Goal: Navigation & Orientation: Find specific page/section

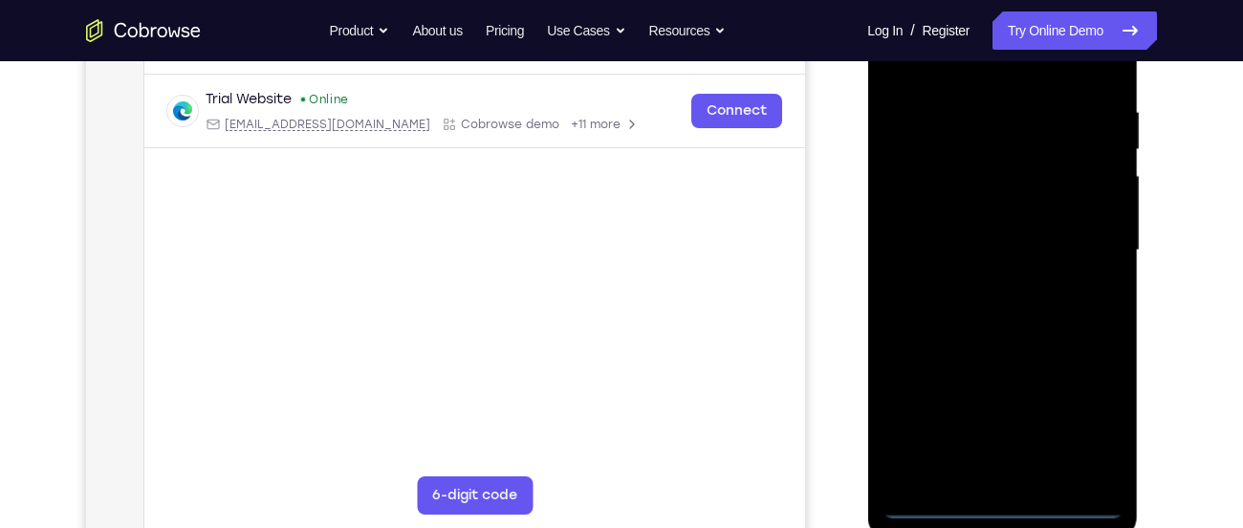
scroll to position [350, 0]
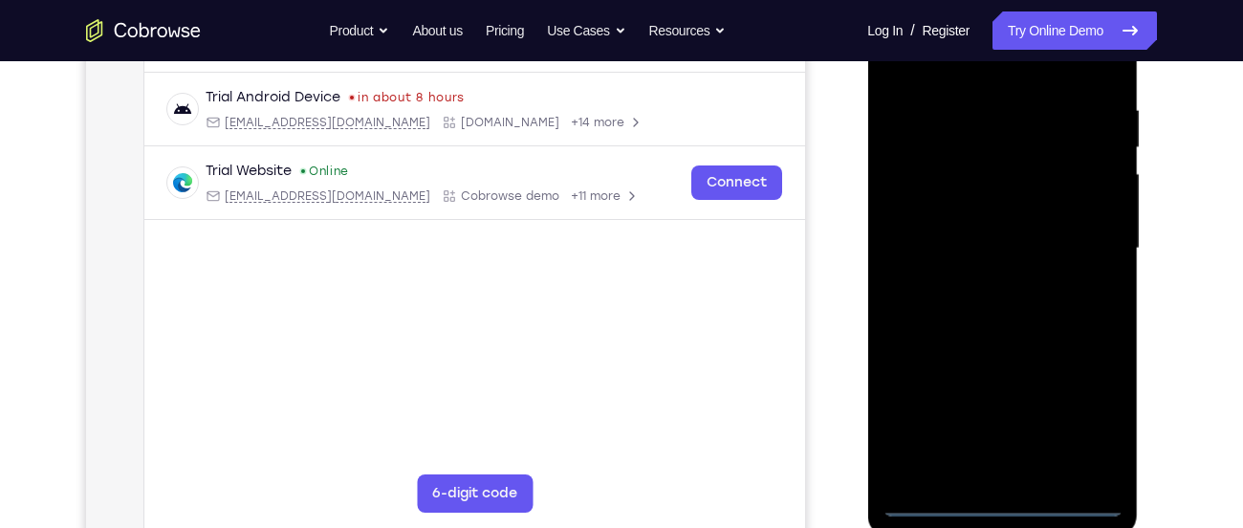
click at [1002, 502] on div at bounding box center [1001, 248] width 241 height 535
click at [1091, 409] on div at bounding box center [1001, 248] width 241 height 535
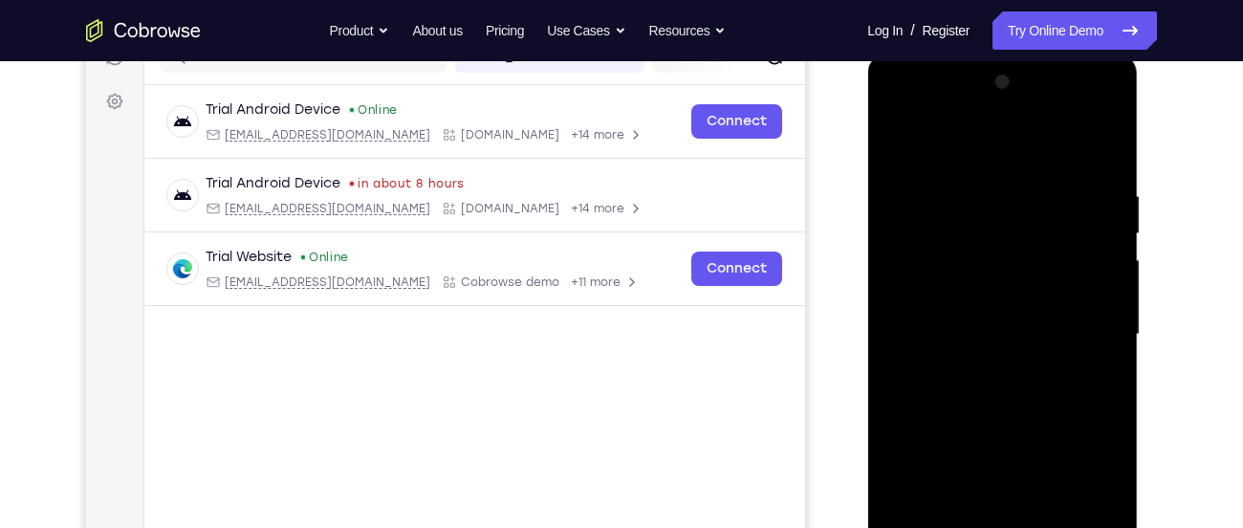
scroll to position [263, 0]
click at [972, 147] on div at bounding box center [1001, 335] width 241 height 535
click at [1085, 326] on div at bounding box center [1001, 335] width 241 height 535
click at [1010, 339] on div at bounding box center [1001, 335] width 241 height 535
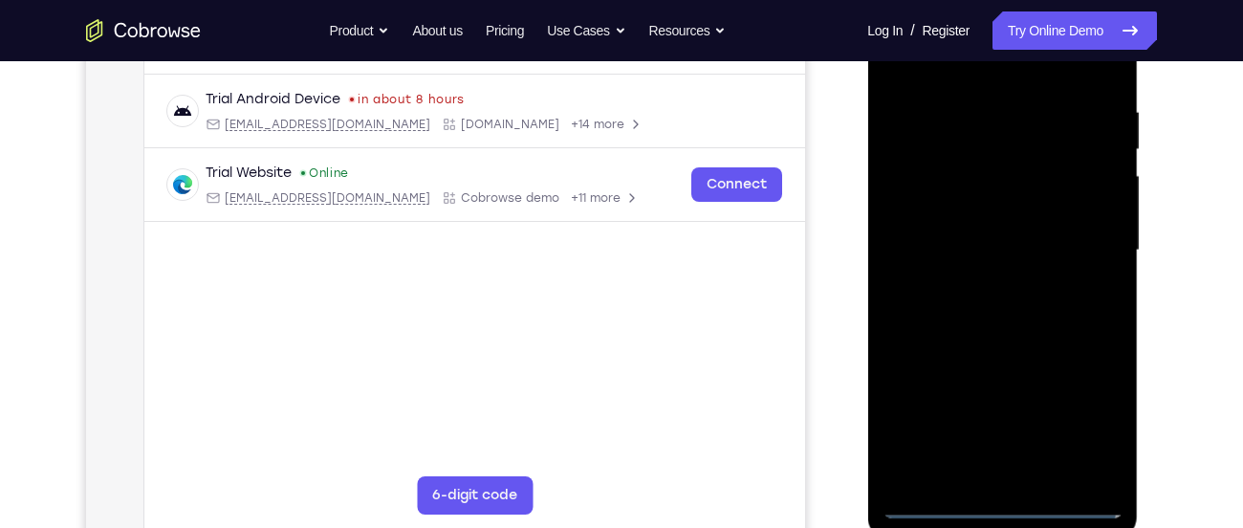
scroll to position [352, 0]
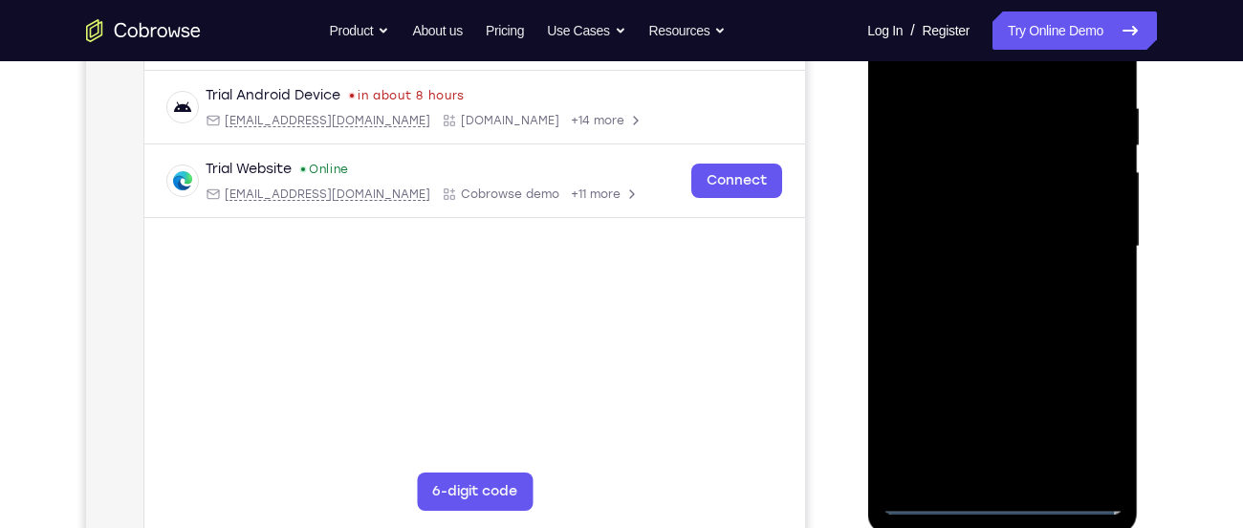
drag, startPoint x: 986, startPoint y: 473, endPoint x: 1076, endPoint y: 455, distance: 91.7
click at [1076, 455] on div at bounding box center [1001, 246] width 241 height 535
click at [1022, 470] on div at bounding box center [1001, 246] width 241 height 535
click at [966, 219] on div at bounding box center [1001, 246] width 241 height 535
click at [947, 197] on div at bounding box center [1001, 246] width 241 height 535
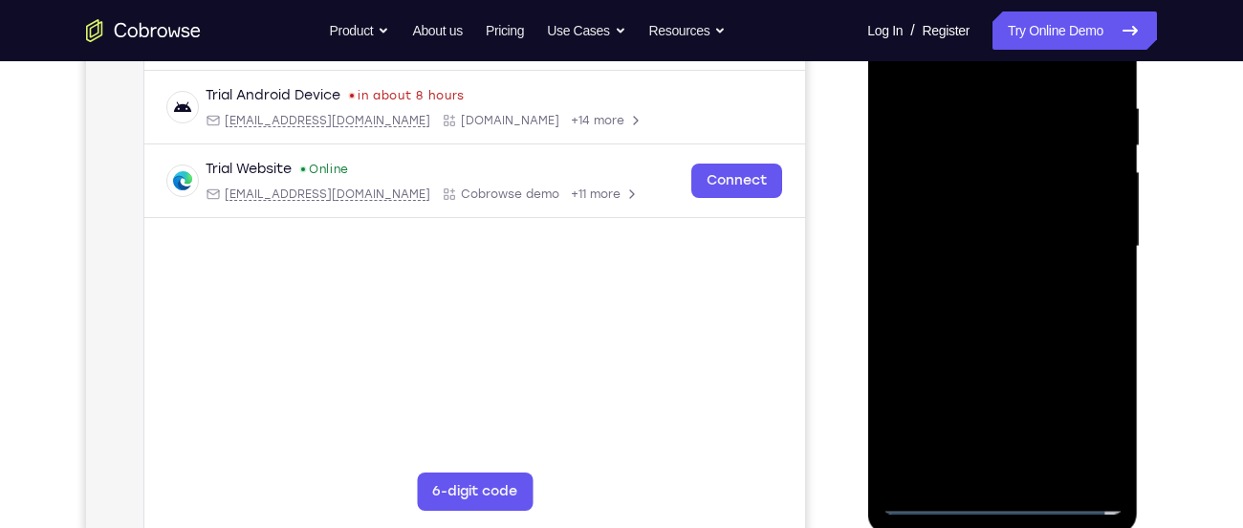
click at [977, 228] on div at bounding box center [1001, 246] width 241 height 535
click at [1011, 300] on div at bounding box center [1001, 246] width 241 height 535
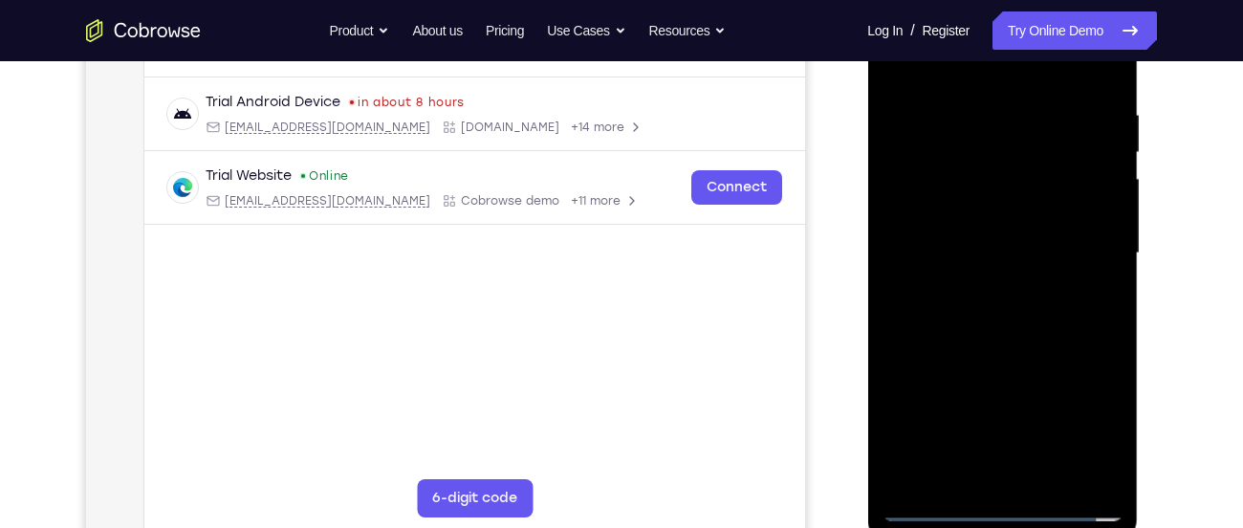
click at [1000, 333] on div at bounding box center [1001, 253] width 241 height 535
click at [1048, 477] on div at bounding box center [1001, 253] width 241 height 535
click at [984, 359] on div at bounding box center [1001, 253] width 241 height 535
drag, startPoint x: 1042, startPoint y: 446, endPoint x: 1054, endPoint y: 272, distance: 173.4
click at [1054, 272] on div at bounding box center [1001, 253] width 241 height 535
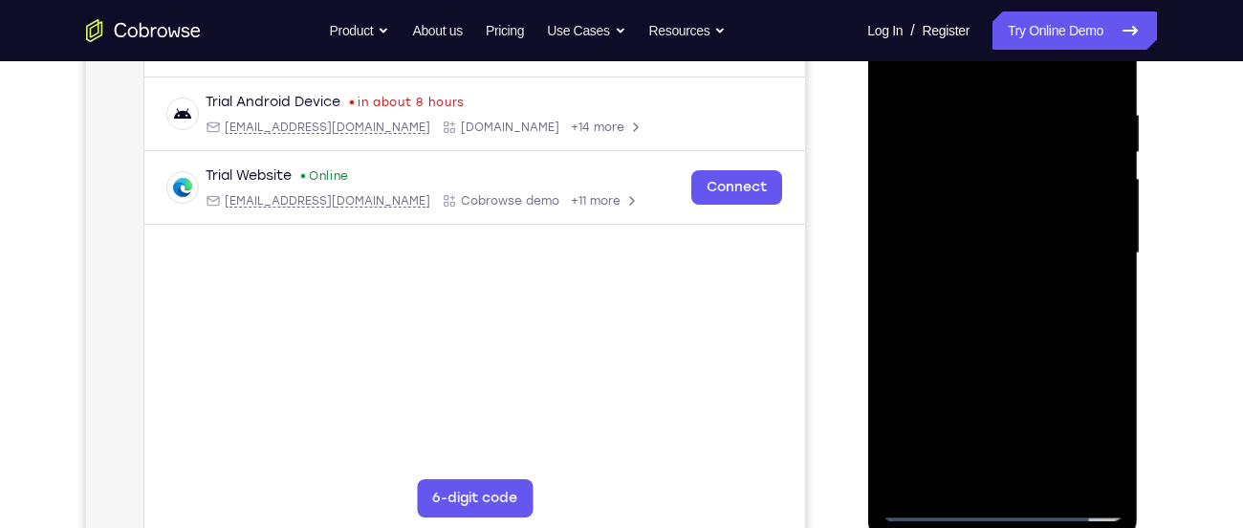
drag, startPoint x: 1019, startPoint y: 396, endPoint x: 1057, endPoint y: 212, distance: 187.5
click at [1057, 212] on div at bounding box center [1001, 253] width 241 height 535
drag, startPoint x: 1017, startPoint y: 383, endPoint x: 1031, endPoint y: 292, distance: 92.7
click at [1031, 292] on div at bounding box center [1001, 253] width 241 height 535
drag, startPoint x: 1013, startPoint y: 425, endPoint x: 1038, endPoint y: 336, distance: 93.2
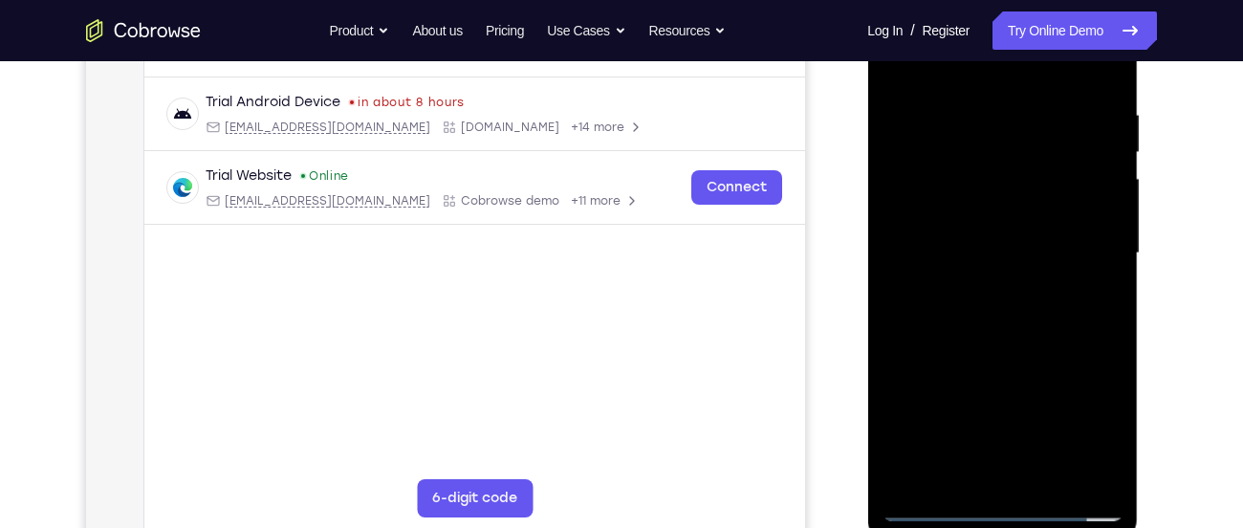
click at [1038, 336] on div at bounding box center [1001, 253] width 241 height 535
drag, startPoint x: 1011, startPoint y: 432, endPoint x: 1074, endPoint y: 306, distance: 141.1
click at [1074, 306] on div at bounding box center [1001, 253] width 241 height 535
drag, startPoint x: 1000, startPoint y: 453, endPoint x: 1059, endPoint y: 264, distance: 198.4
click at [1059, 264] on div at bounding box center [1001, 253] width 241 height 535
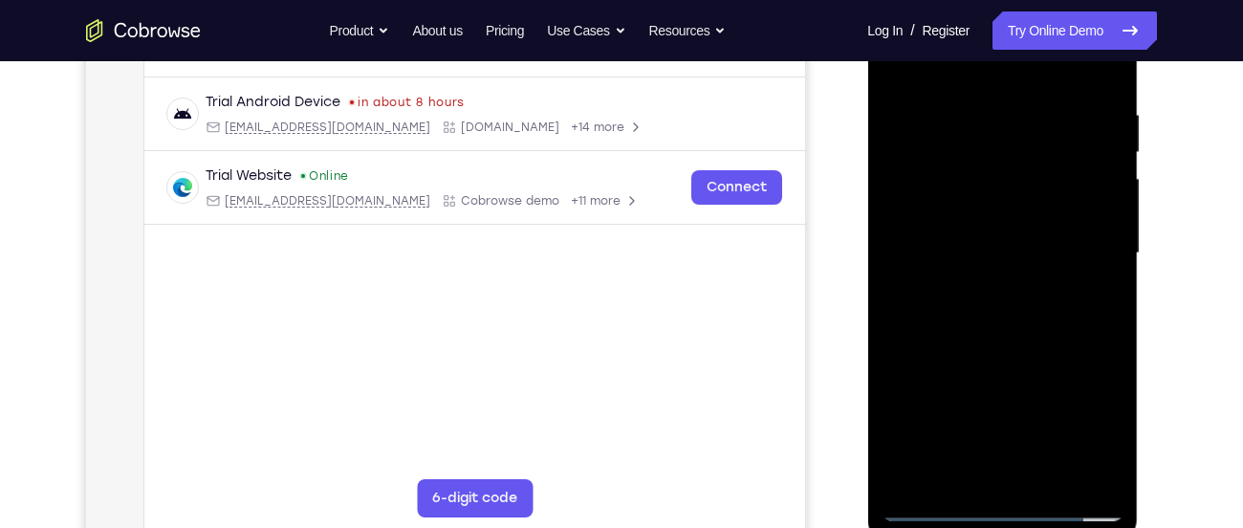
click at [964, 383] on div at bounding box center [1001, 253] width 241 height 535
drag, startPoint x: 990, startPoint y: 145, endPoint x: 1167, endPoint y: 573, distance: 462.5
click at [1140, 527] on html "Online web based iOS Simulators and Android Emulators. Run iPhone, iPad, Mobile…" at bounding box center [1003, 258] width 272 height 574
click at [923, 329] on div at bounding box center [1001, 253] width 241 height 535
click at [952, 307] on div at bounding box center [1001, 253] width 241 height 535
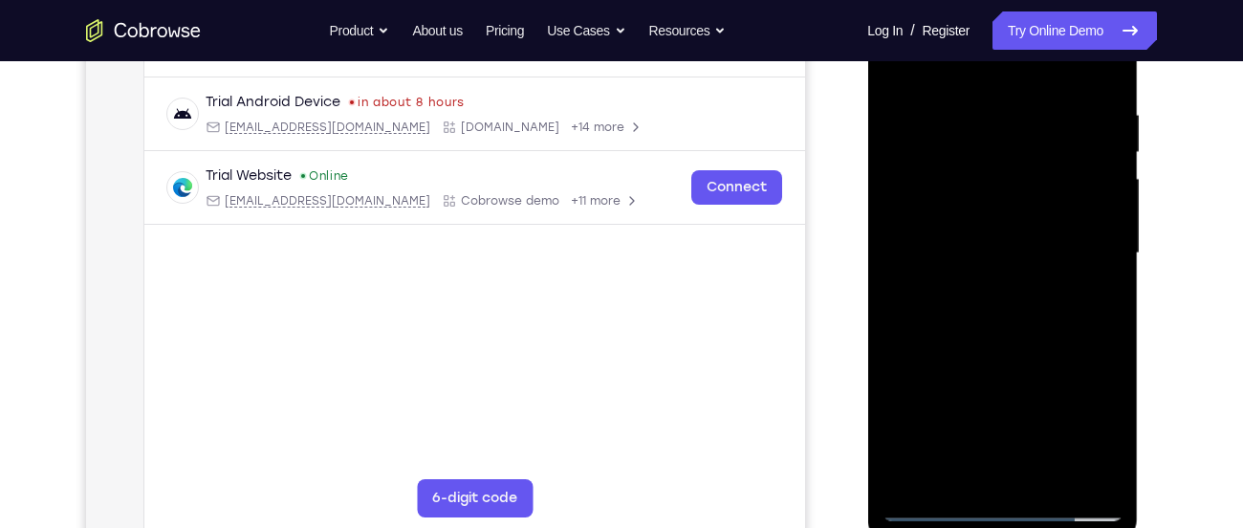
drag, startPoint x: 974, startPoint y: 214, endPoint x: 1007, endPoint y: 426, distance: 214.7
click at [1007, 426] on div at bounding box center [1001, 253] width 241 height 535
click at [995, 190] on div at bounding box center [1001, 253] width 241 height 535
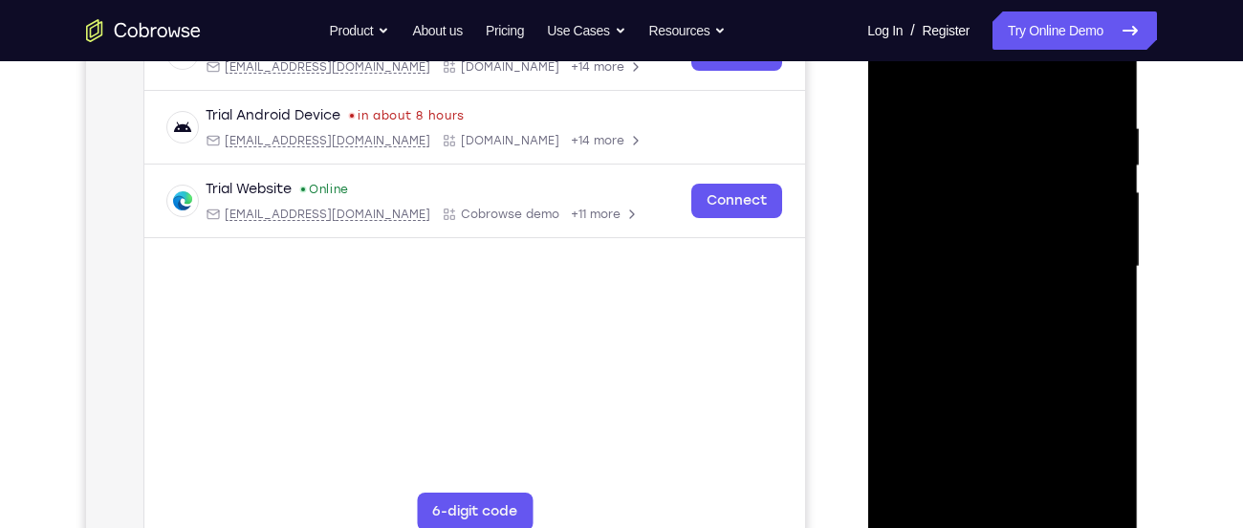
scroll to position [327, 0]
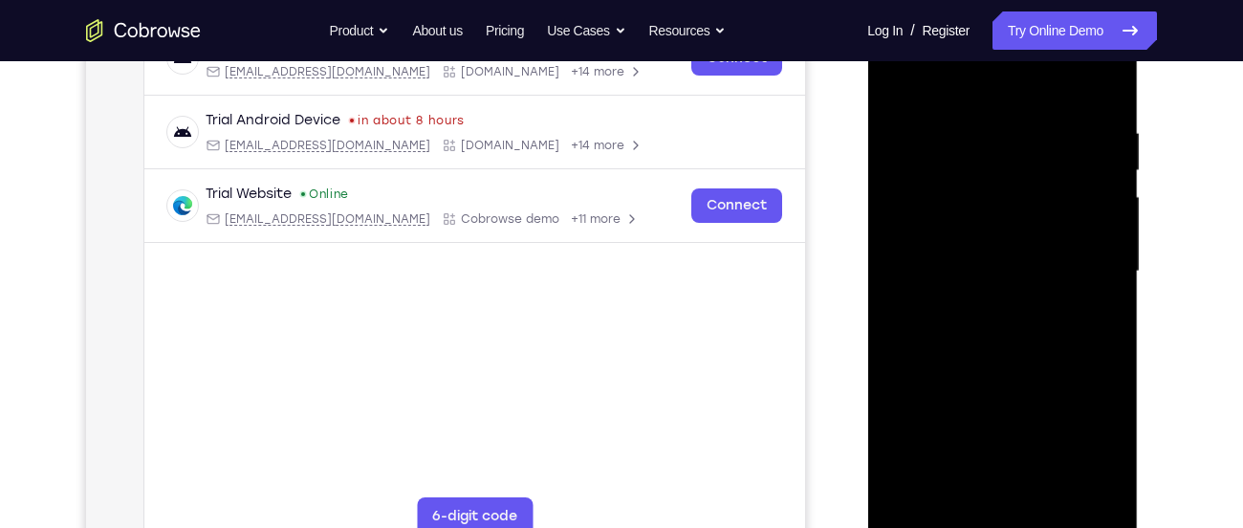
click at [896, 78] on div at bounding box center [1001, 271] width 241 height 535
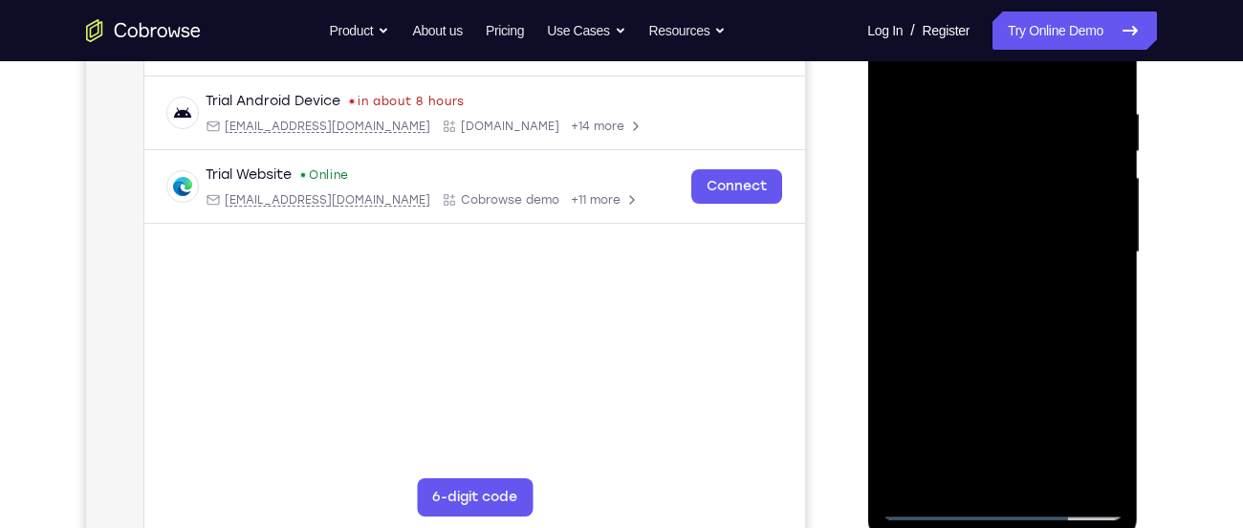
scroll to position [348, 0]
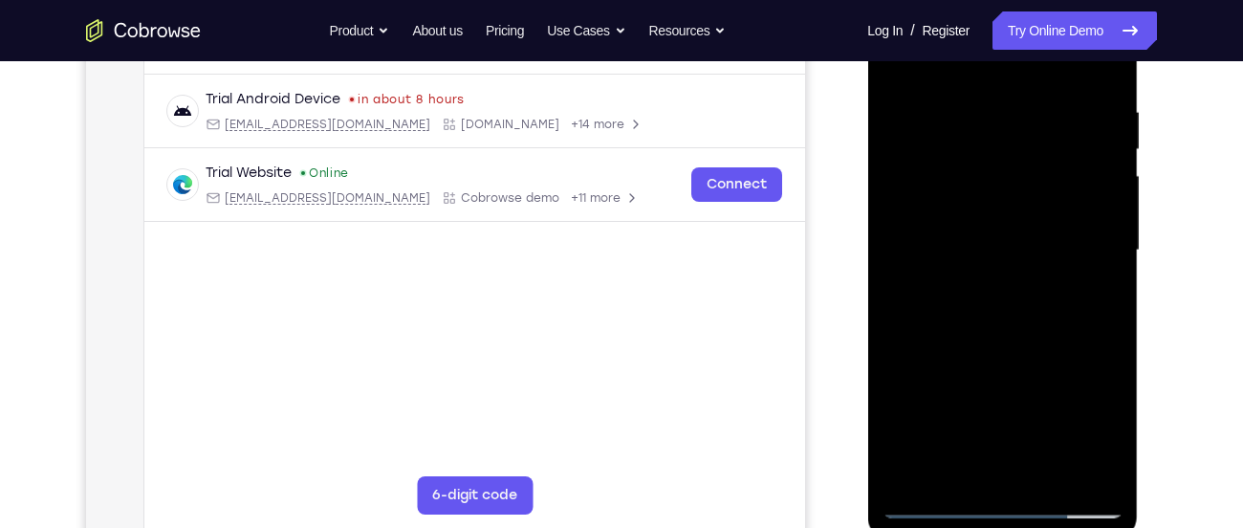
drag, startPoint x: 1027, startPoint y: 281, endPoint x: 1191, endPoint y: 474, distance: 253.6
click at [1140, 474] on html "Online web based iOS Simulators and Android Emulators. Run iPhone, iPad, Mobile…" at bounding box center [1003, 255] width 272 height 574
drag, startPoint x: 1062, startPoint y: 169, endPoint x: 1107, endPoint y: 421, distance: 255.4
click at [1107, 421] on div at bounding box center [1001, 250] width 241 height 535
click at [1000, 218] on div at bounding box center [1001, 250] width 241 height 535
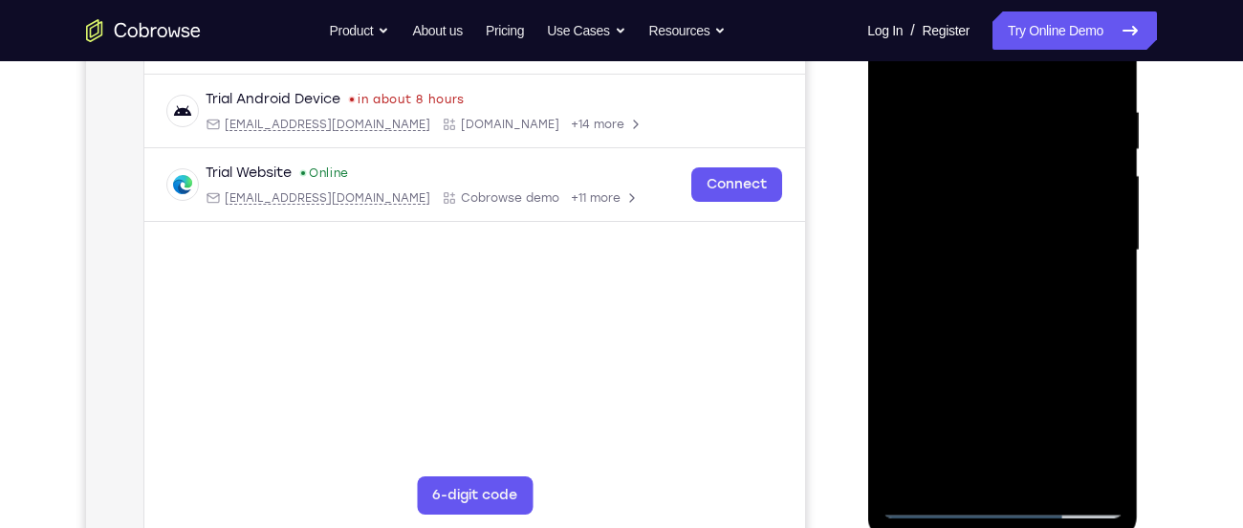
click at [1019, 120] on div at bounding box center [1001, 250] width 241 height 535
click at [997, 324] on div at bounding box center [1001, 250] width 241 height 535
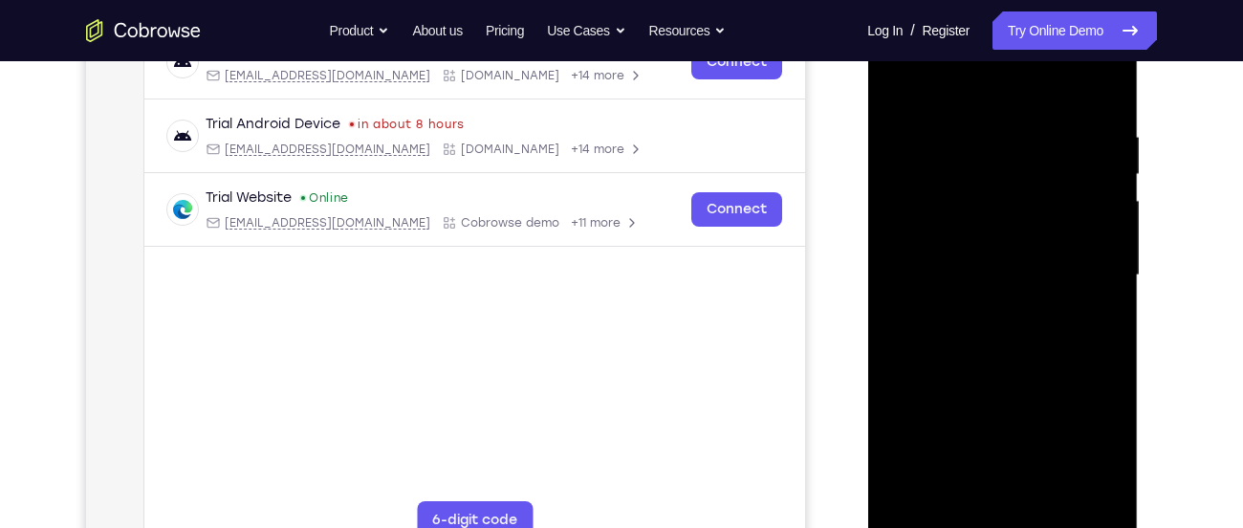
click at [892, 81] on div at bounding box center [1001, 275] width 241 height 535
drag, startPoint x: 979, startPoint y: 311, endPoint x: 991, endPoint y: 432, distance: 122.0
click at [991, 432] on div at bounding box center [1001, 275] width 241 height 535
click at [997, 192] on div at bounding box center [1001, 275] width 241 height 535
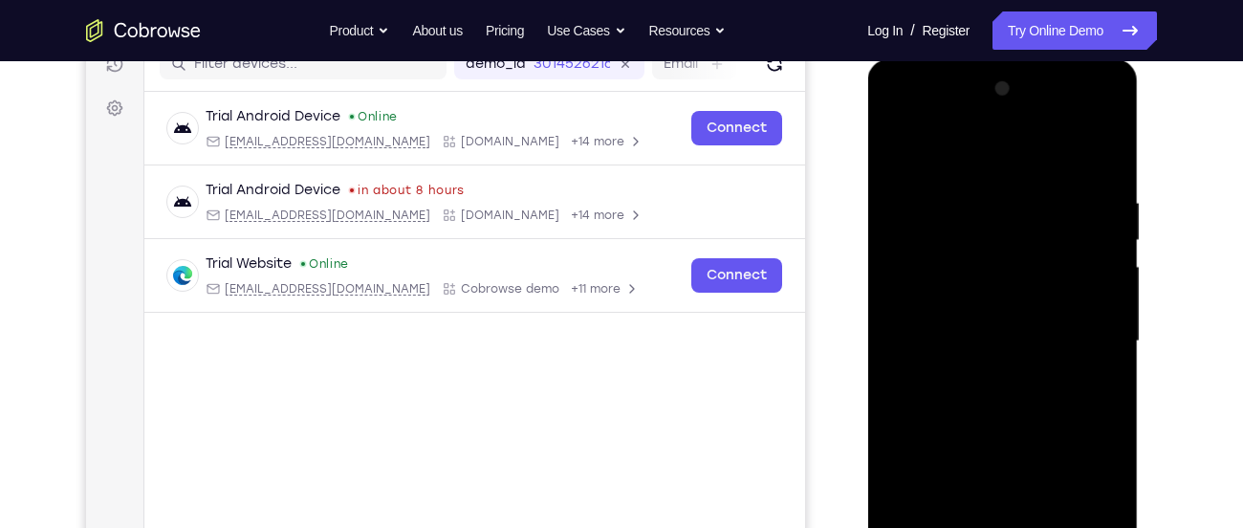
scroll to position [256, 0]
click at [1004, 217] on div at bounding box center [1001, 342] width 241 height 535
click at [989, 407] on div at bounding box center [1001, 342] width 241 height 535
click at [894, 150] on div at bounding box center [1001, 342] width 241 height 535
drag, startPoint x: 952, startPoint y: 248, endPoint x: 978, endPoint y: 447, distance: 201.5
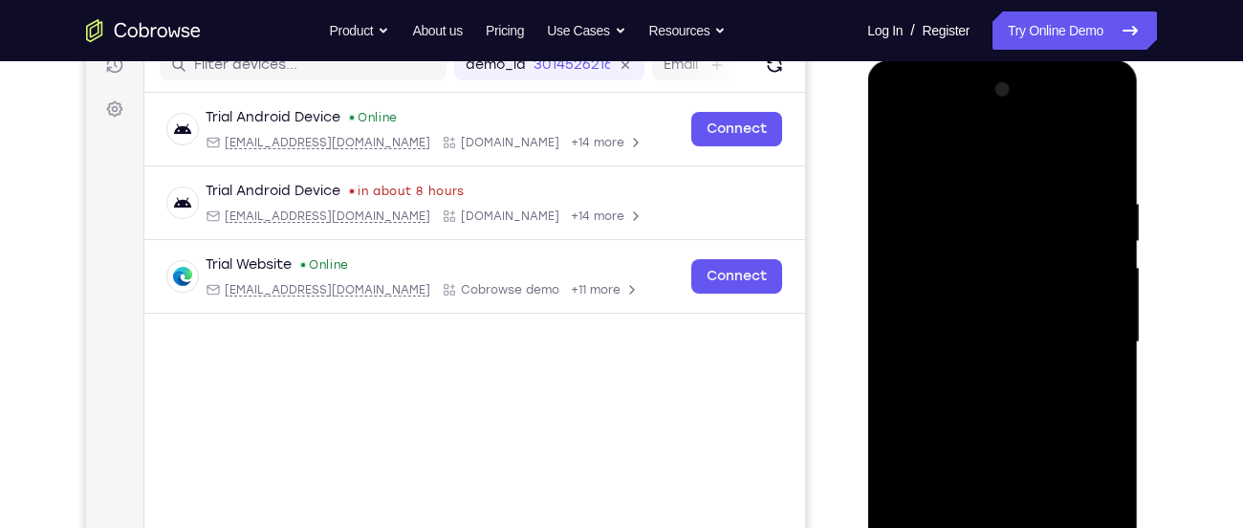
click at [978, 447] on div at bounding box center [1001, 342] width 241 height 535
drag, startPoint x: 958, startPoint y: 225, endPoint x: 997, endPoint y: 432, distance: 211.1
click at [997, 432] on div at bounding box center [1001, 342] width 241 height 535
click at [997, 235] on div at bounding box center [1001, 342] width 241 height 535
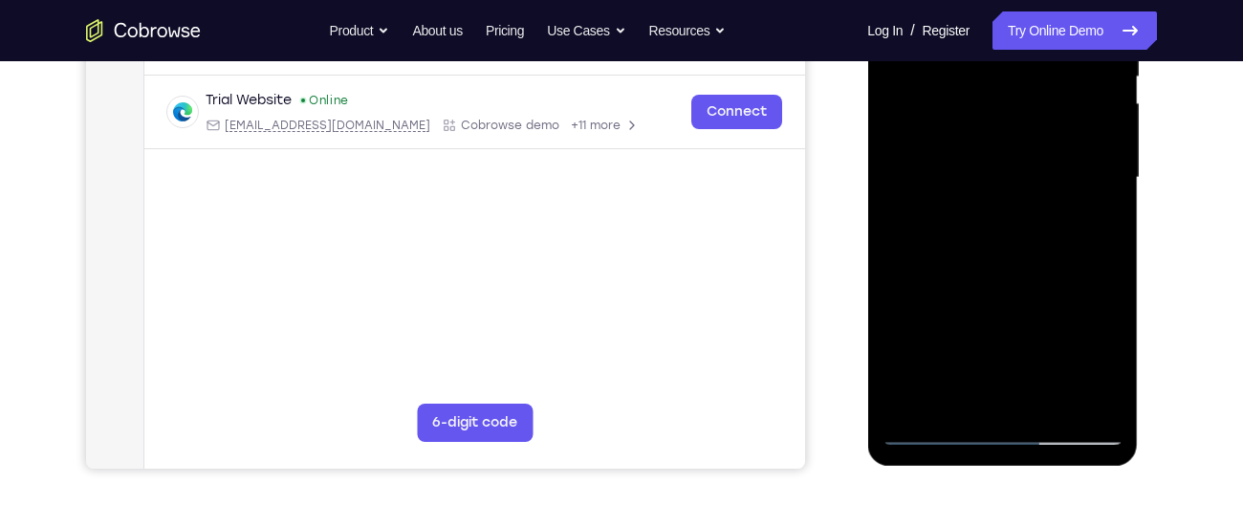
scroll to position [423, 0]
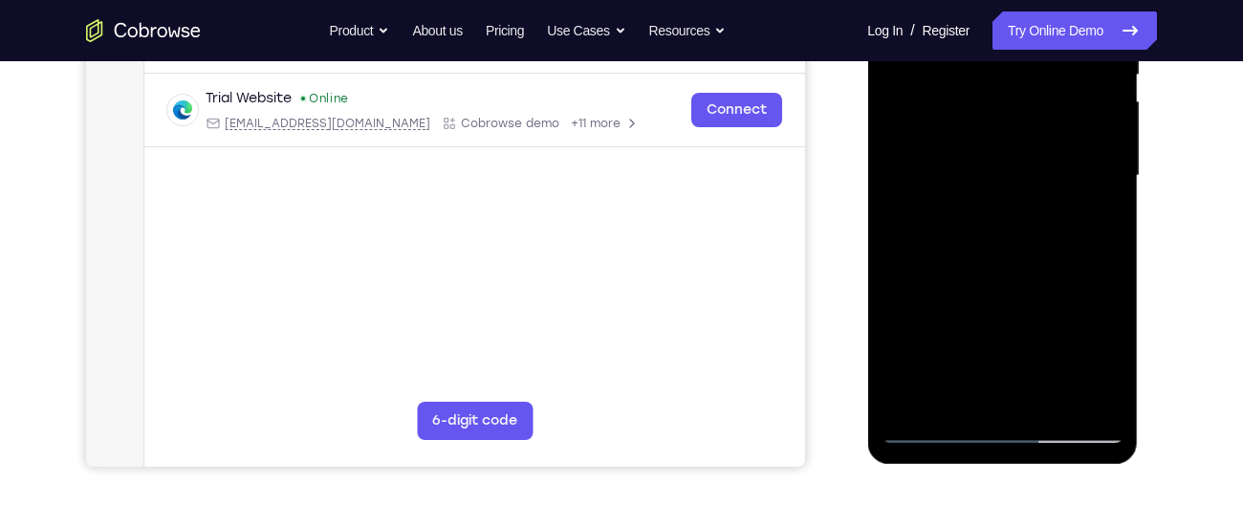
click at [930, 428] on div at bounding box center [1001, 175] width 241 height 535
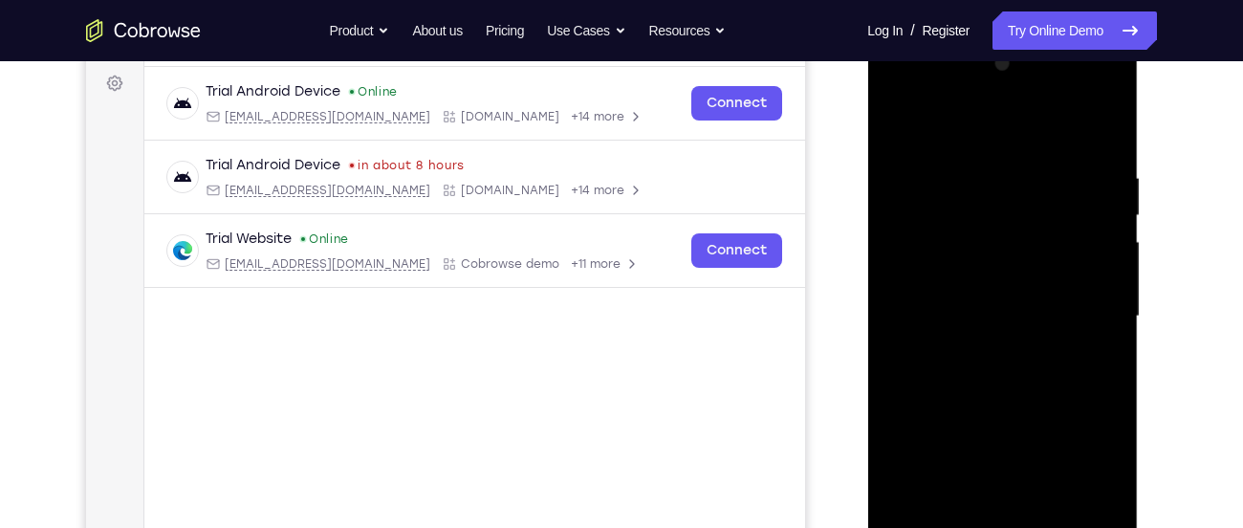
scroll to position [278, 0]
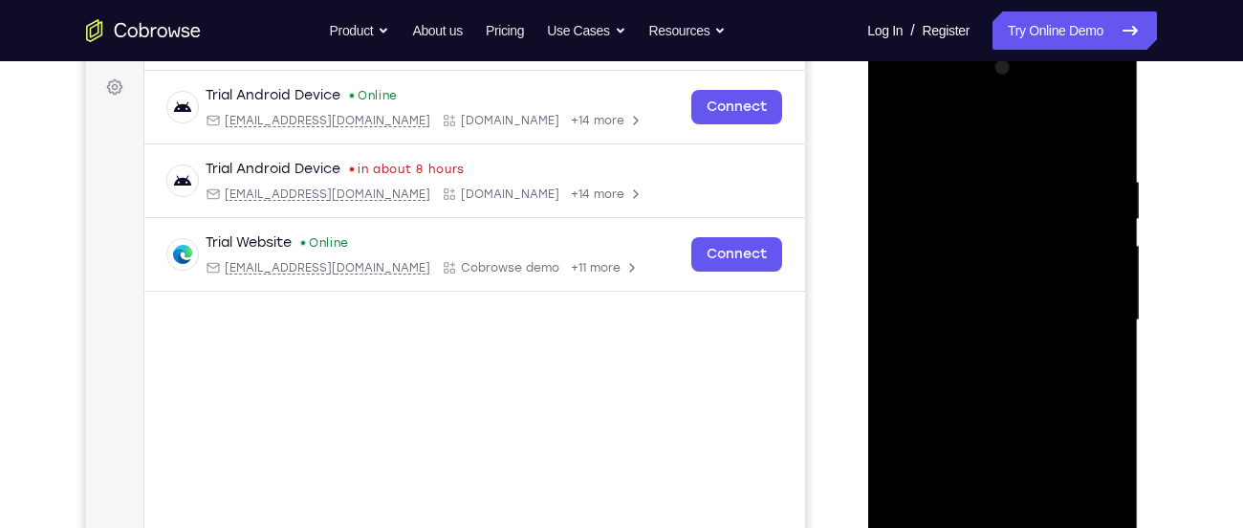
drag, startPoint x: 961, startPoint y: 191, endPoint x: 1039, endPoint y: 474, distance: 293.6
click at [1039, 474] on div at bounding box center [1001, 320] width 241 height 535
drag, startPoint x: 1045, startPoint y: 228, endPoint x: 1095, endPoint y: 474, distance: 251.6
click at [1095, 474] on div at bounding box center [1001, 320] width 241 height 535
drag, startPoint x: 1036, startPoint y: 257, endPoint x: 1064, endPoint y: 421, distance: 165.8
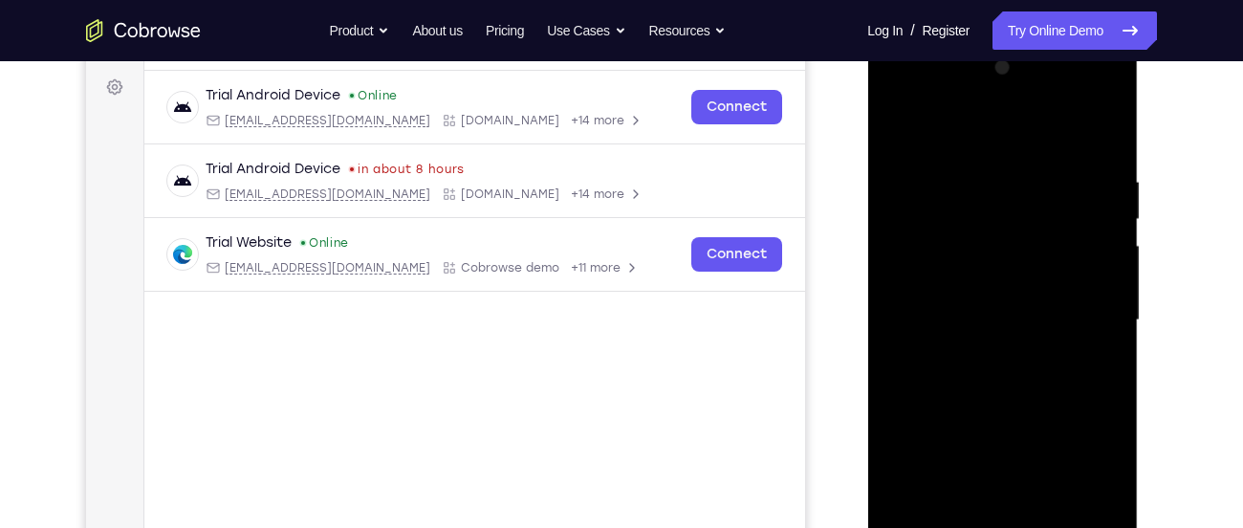
click at [1064, 421] on div at bounding box center [1001, 320] width 241 height 535
drag, startPoint x: 1046, startPoint y: 263, endPoint x: 1060, endPoint y: 448, distance: 186.0
click at [1060, 448] on div at bounding box center [1001, 320] width 241 height 535
click at [995, 333] on div at bounding box center [1001, 320] width 241 height 535
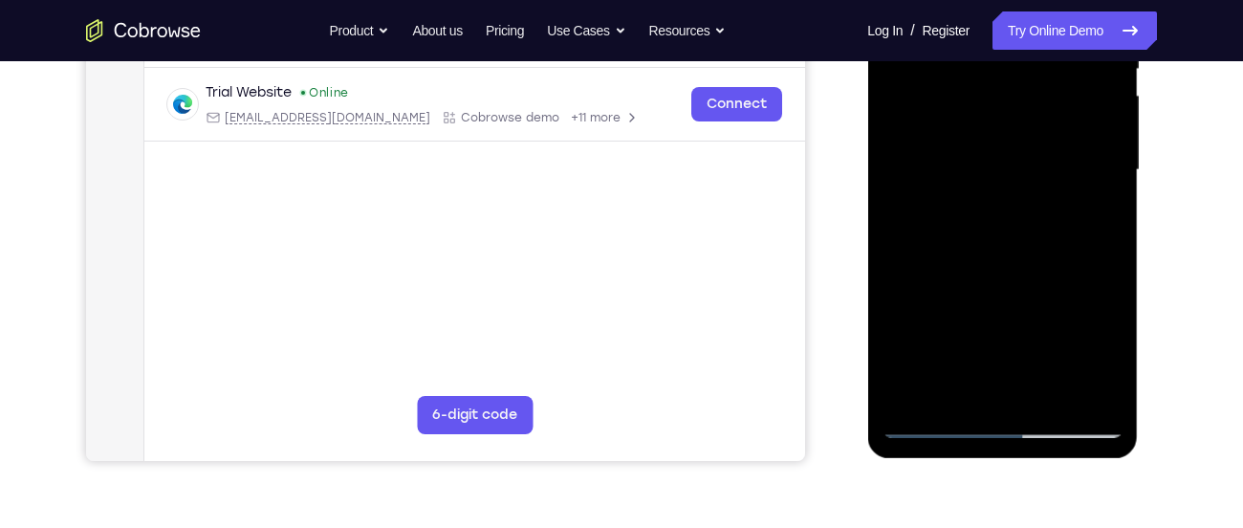
scroll to position [429, 0]
click at [929, 422] on div at bounding box center [1001, 169] width 241 height 535
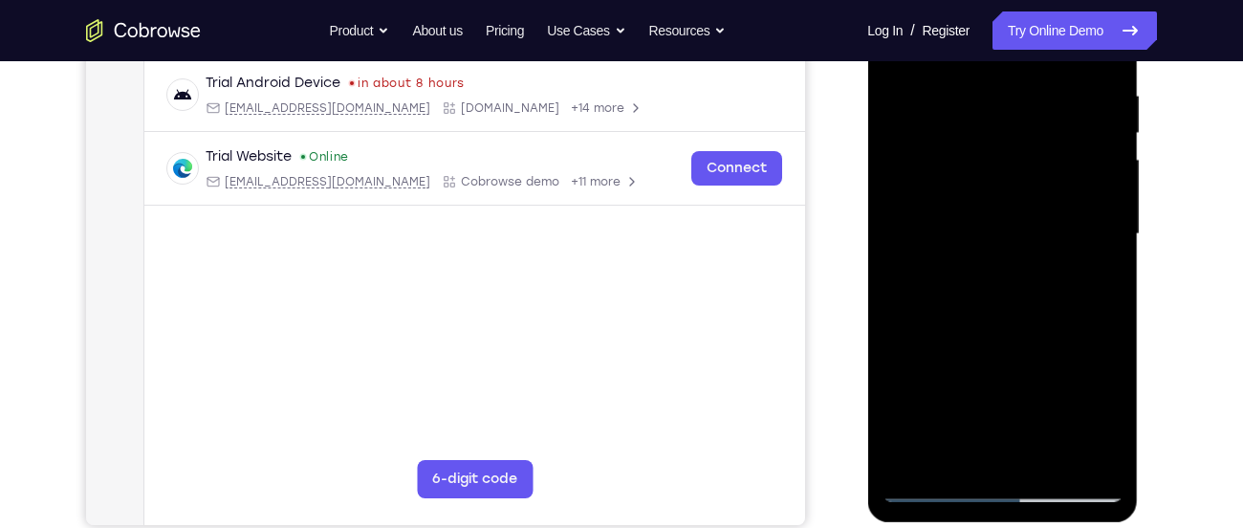
scroll to position [309, 0]
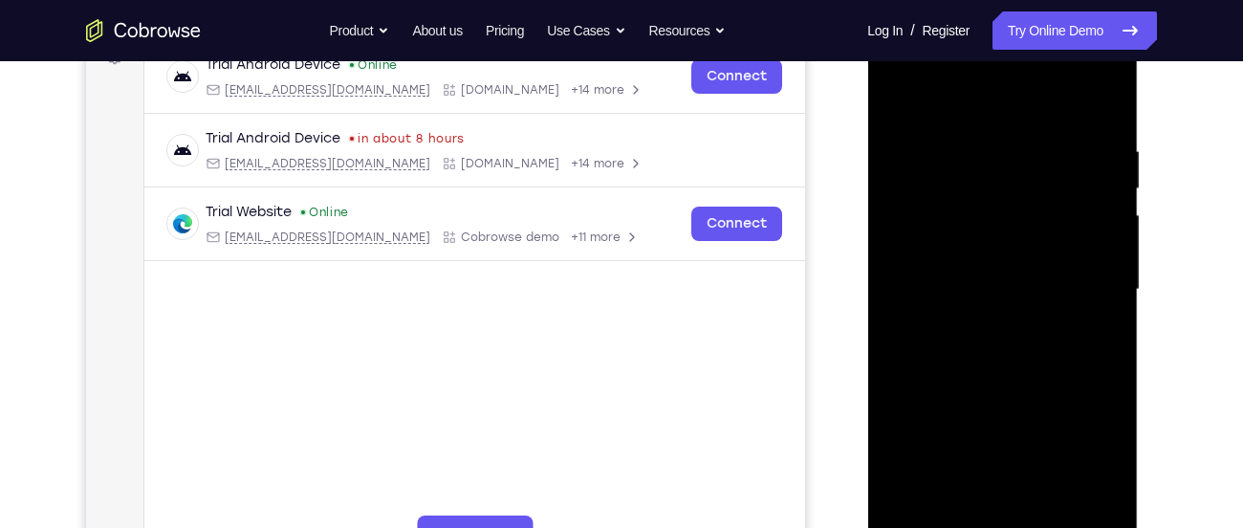
drag, startPoint x: 963, startPoint y: 129, endPoint x: 1112, endPoint y: 474, distance: 376.0
click at [1112, 474] on div at bounding box center [1001, 289] width 241 height 535
drag, startPoint x: 1042, startPoint y: 196, endPoint x: 1117, endPoint y: 474, distance: 288.0
click at [1117, 474] on div at bounding box center [1001, 289] width 241 height 535
drag, startPoint x: 1044, startPoint y: 193, endPoint x: 1064, endPoint y: 417, distance: 224.6
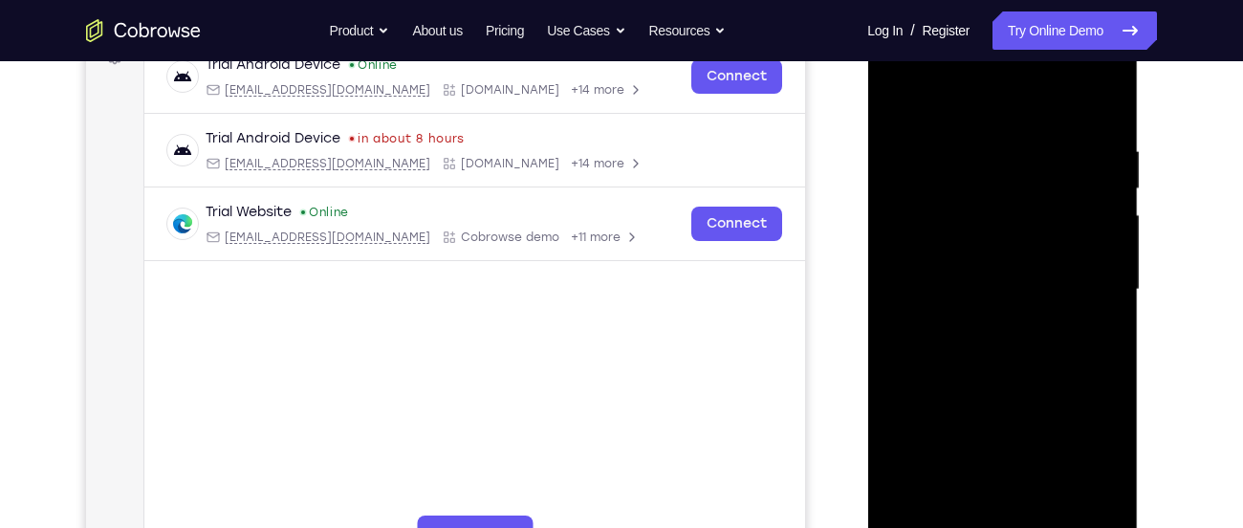
click at [1064, 417] on div at bounding box center [1001, 289] width 241 height 535
drag, startPoint x: 1058, startPoint y: 229, endPoint x: 1101, endPoint y: 474, distance: 248.5
click at [1101, 474] on div at bounding box center [1001, 289] width 241 height 535
drag, startPoint x: 1068, startPoint y: 195, endPoint x: 1092, endPoint y: 454, distance: 260.2
click at [1092, 454] on div at bounding box center [1001, 289] width 241 height 535
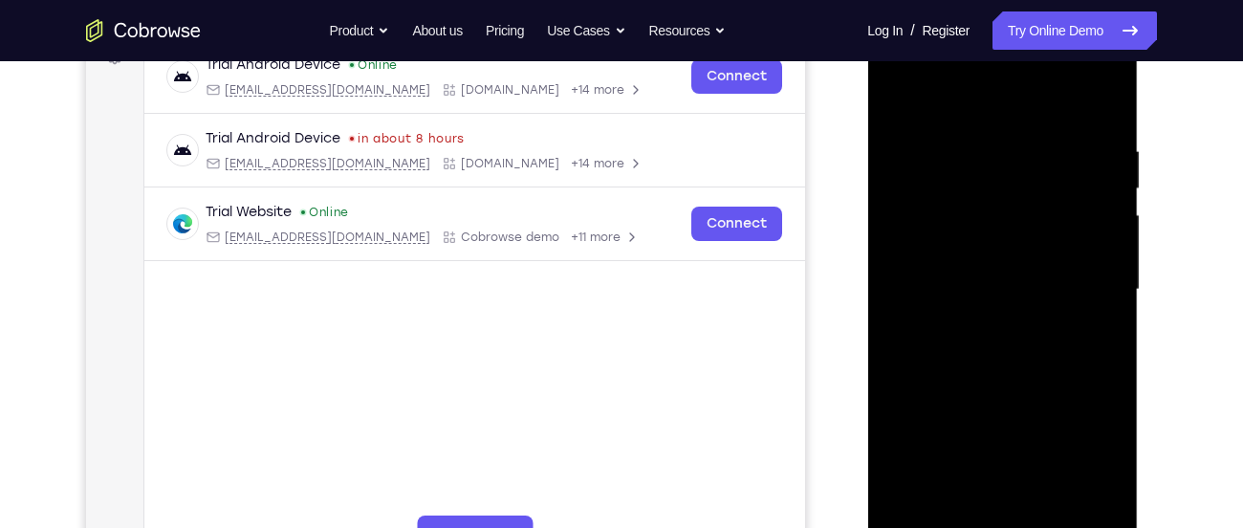
click at [1000, 354] on div at bounding box center [1001, 289] width 241 height 535
click at [899, 101] on div at bounding box center [1001, 289] width 241 height 535
drag, startPoint x: 977, startPoint y: 214, endPoint x: 1115, endPoint y: 573, distance: 384.0
click at [1115, 527] on div at bounding box center [1002, 293] width 271 height 570
drag, startPoint x: 1045, startPoint y: 143, endPoint x: 1116, endPoint y: 551, distance: 413.4
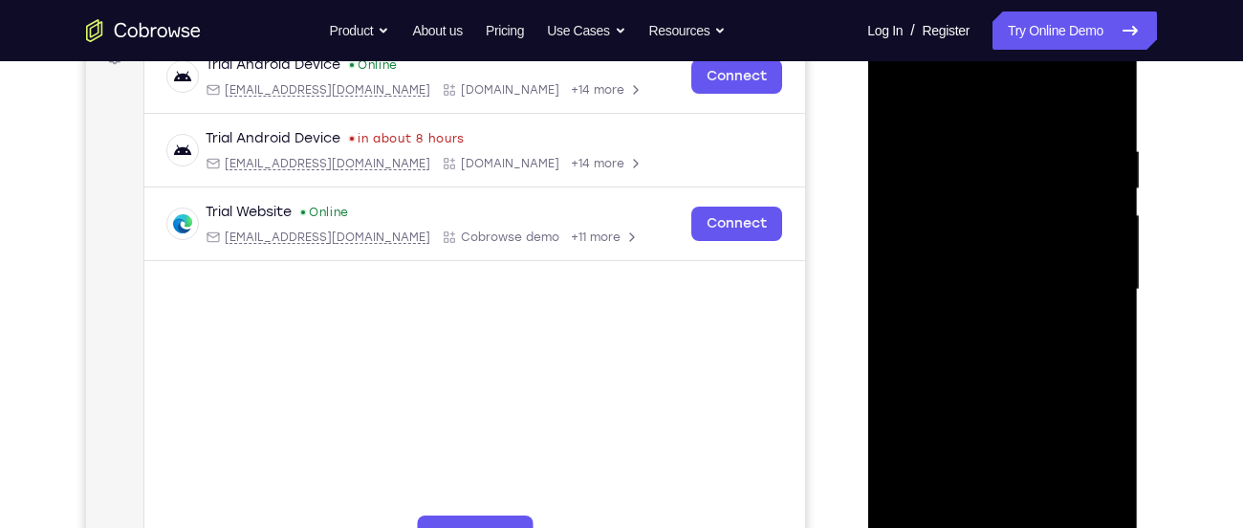
click at [1116, 527] on div at bounding box center [1001, 289] width 241 height 535
drag, startPoint x: 1055, startPoint y: 186, endPoint x: 1084, endPoint y: 573, distance: 387.3
click at [1084, 527] on div at bounding box center [1002, 293] width 271 height 570
drag, startPoint x: 1049, startPoint y: 224, endPoint x: 1092, endPoint y: 493, distance: 273.0
click at [1092, 493] on div at bounding box center [1001, 289] width 241 height 535
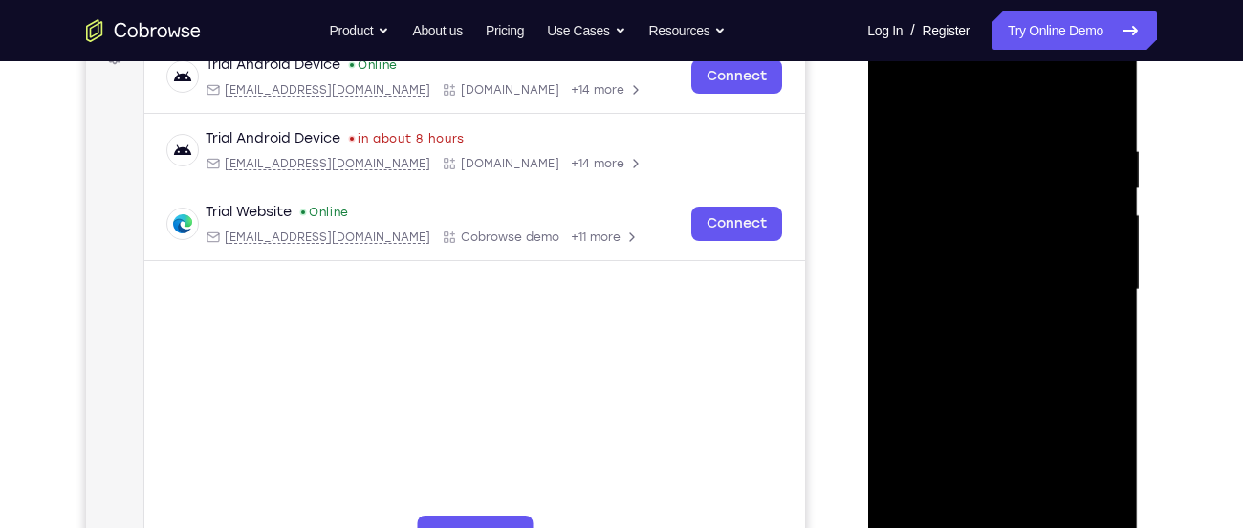
click at [1003, 199] on div at bounding box center [1001, 289] width 241 height 535
click at [996, 210] on div at bounding box center [1001, 289] width 241 height 535
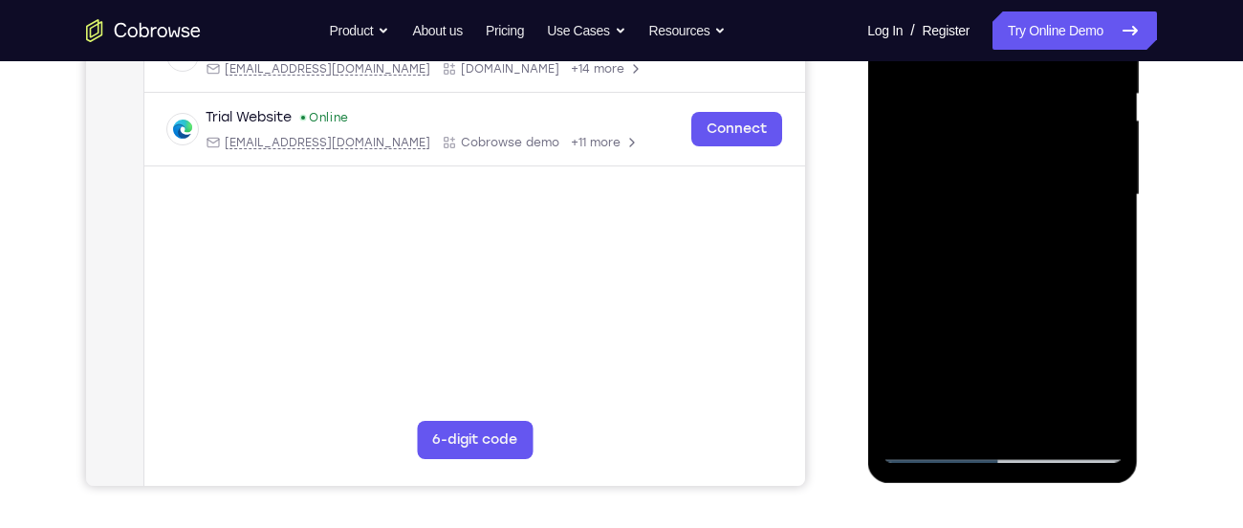
scroll to position [404, 0]
click at [924, 454] on div at bounding box center [1001, 193] width 241 height 535
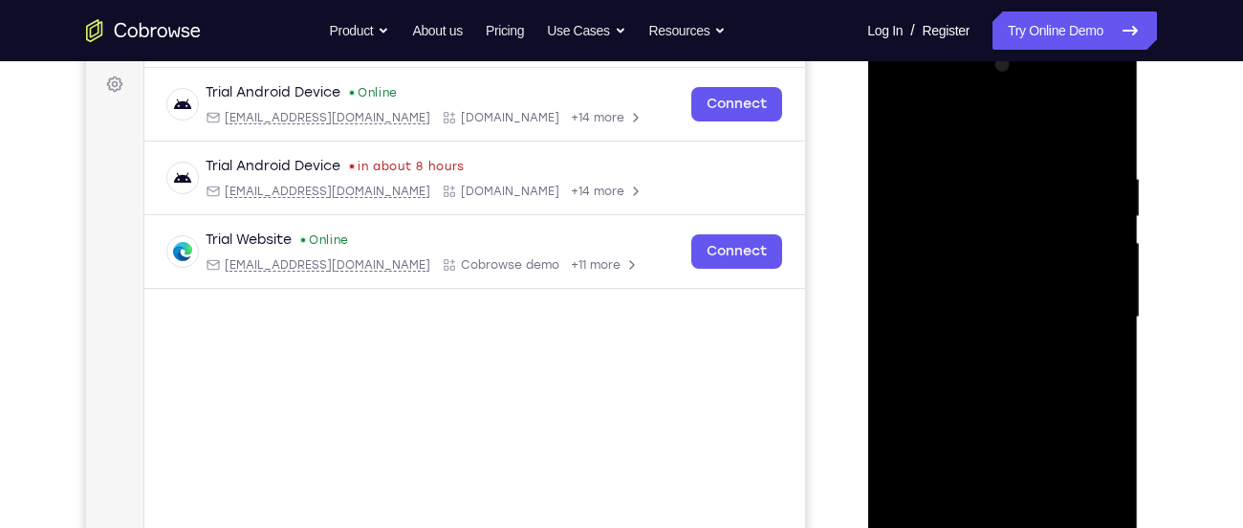
scroll to position [280, 0]
drag, startPoint x: 980, startPoint y: 223, endPoint x: 1128, endPoint y: 573, distance: 380.0
click at [1128, 527] on div at bounding box center [1002, 321] width 271 height 570
drag, startPoint x: 1036, startPoint y: 228, endPoint x: 1138, endPoint y: 573, distance: 358.8
click at [1138, 527] on div at bounding box center [1003, 323] width 272 height 574
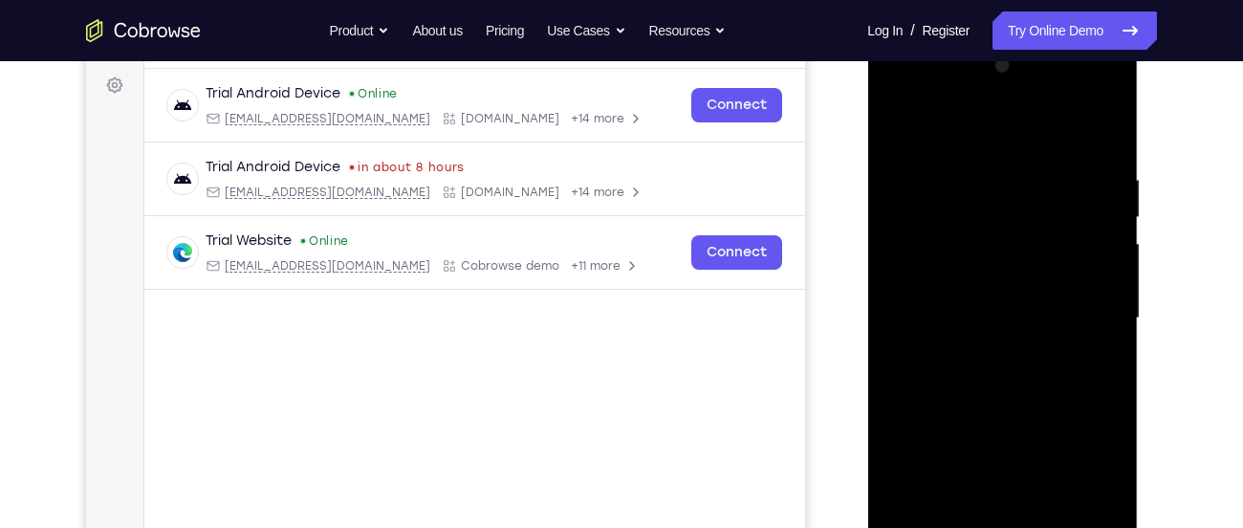
drag, startPoint x: 1037, startPoint y: 287, endPoint x: 1071, endPoint y: 573, distance: 287.8
click at [1071, 527] on div at bounding box center [1001, 318] width 241 height 535
drag, startPoint x: 1030, startPoint y: 195, endPoint x: 1074, endPoint y: 516, distance: 324.2
click at [1074, 516] on div at bounding box center [1001, 318] width 241 height 535
drag, startPoint x: 1047, startPoint y: 246, endPoint x: 1084, endPoint y: 513, distance: 270.3
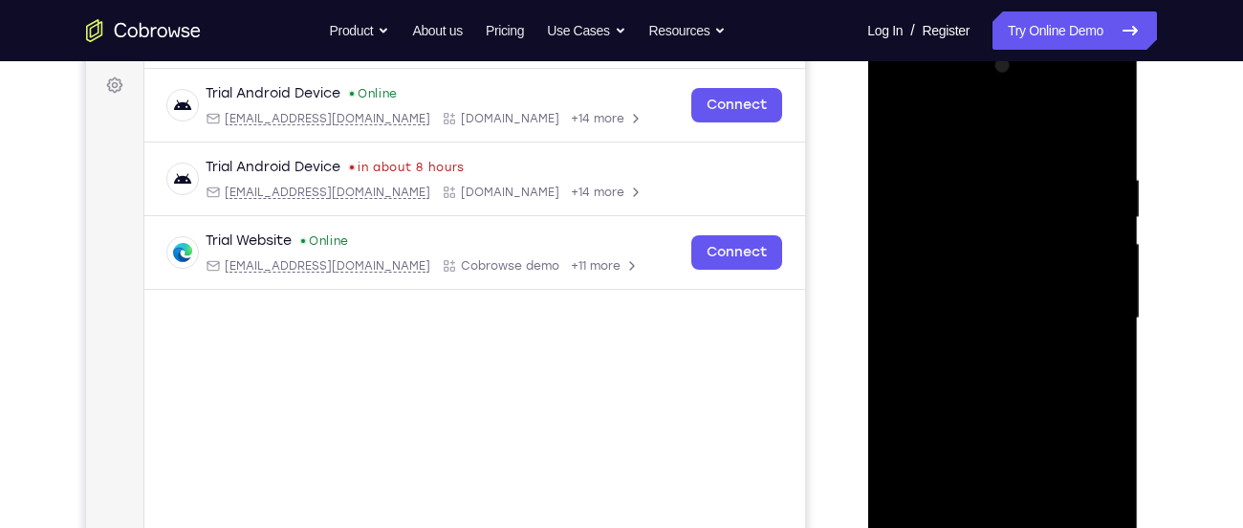
click at [1084, 513] on div at bounding box center [1001, 318] width 241 height 535
drag, startPoint x: 1033, startPoint y: 290, endPoint x: 1045, endPoint y: 527, distance: 237.4
click at [1045, 527] on div at bounding box center [1001, 318] width 241 height 535
click at [974, 200] on div at bounding box center [1001, 318] width 241 height 535
click at [987, 193] on div at bounding box center [1001, 318] width 241 height 535
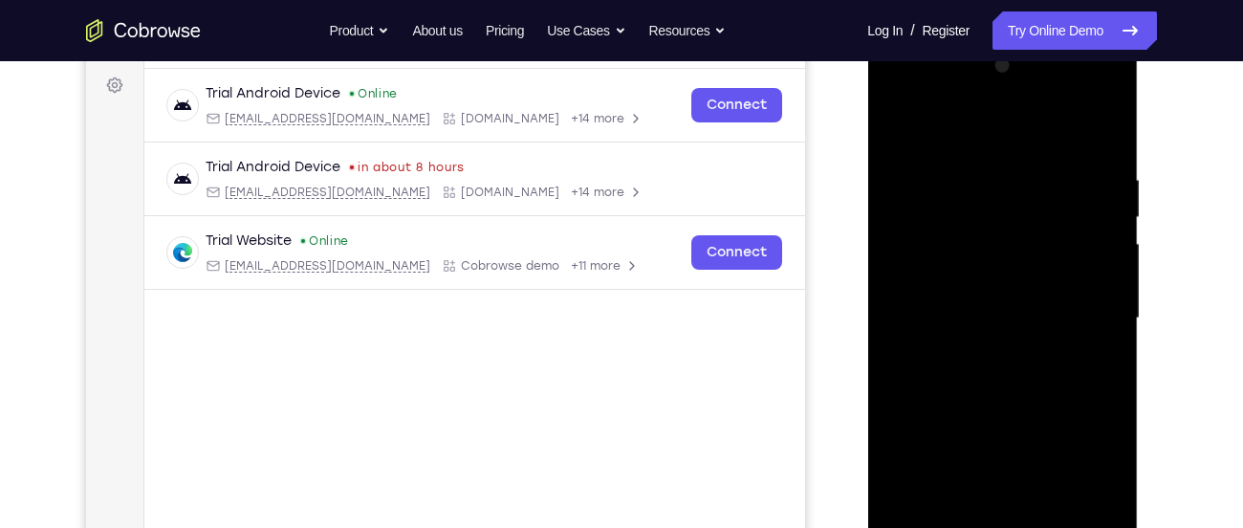
click at [990, 378] on div at bounding box center [1001, 318] width 241 height 535
click at [892, 124] on div at bounding box center [1001, 318] width 241 height 535
drag, startPoint x: 1012, startPoint y: 197, endPoint x: 1151, endPoint y: 573, distance: 400.5
click at [1140, 527] on html "Online web based iOS Simulators and Android Emulators. Run iPhone, iPad, Mobile…" at bounding box center [1003, 323] width 272 height 574
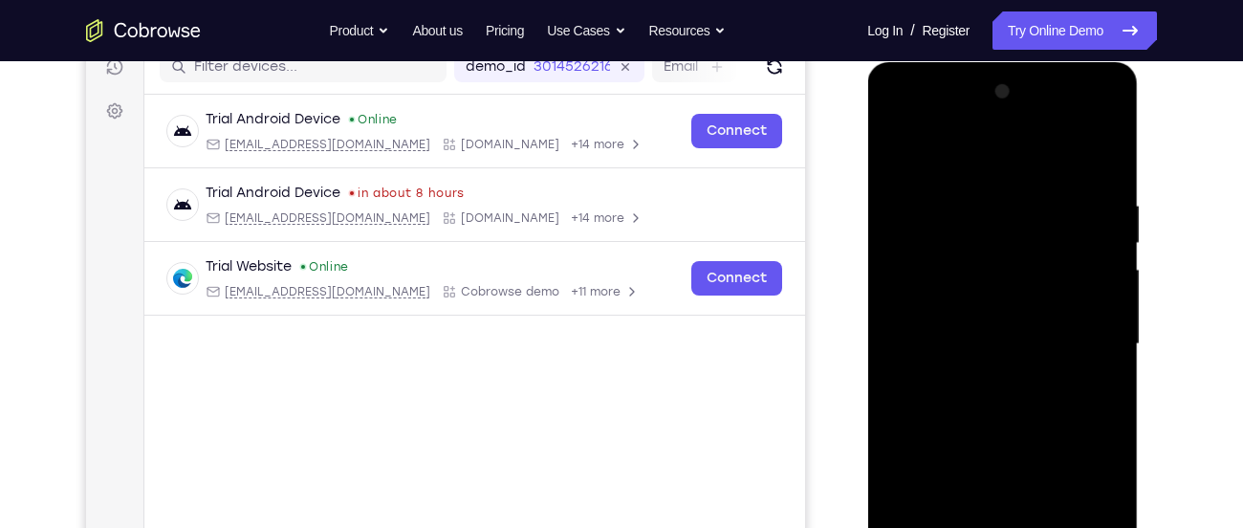
scroll to position [253, 0]
drag, startPoint x: 1027, startPoint y: 256, endPoint x: 1114, endPoint y: 573, distance: 328.2
click at [1114, 527] on div at bounding box center [1001, 344] width 241 height 535
drag, startPoint x: 1073, startPoint y: 299, endPoint x: 1140, endPoint y: 573, distance: 281.5
click at [1140, 527] on html "Online web based iOS Simulators and Android Emulators. Run iPhone, iPad, Mobile…" at bounding box center [1003, 350] width 272 height 574
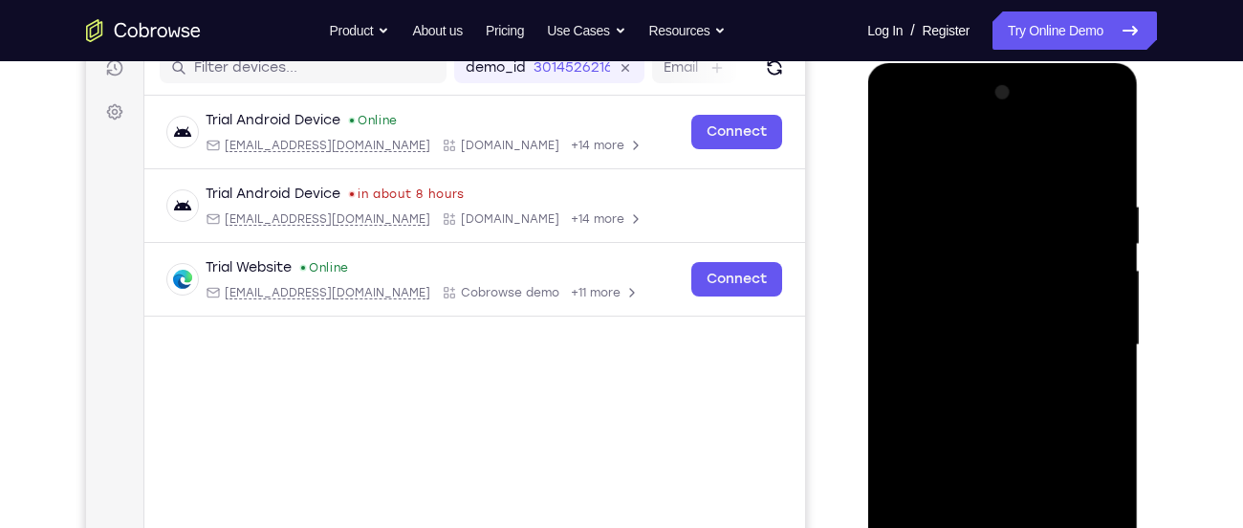
drag, startPoint x: 1055, startPoint y: 263, endPoint x: 1151, endPoint y: 573, distance: 324.2
click at [1140, 527] on html "Online web based iOS Simulators and Android Emulators. Run iPhone, iPad, Mobile…" at bounding box center [1003, 350] width 272 height 574
drag, startPoint x: 1018, startPoint y: 181, endPoint x: 1030, endPoint y: 394, distance: 213.5
click at [1030, 394] on div at bounding box center [1001, 344] width 241 height 535
drag, startPoint x: 1010, startPoint y: 228, endPoint x: 1072, endPoint y: 533, distance: 311.2
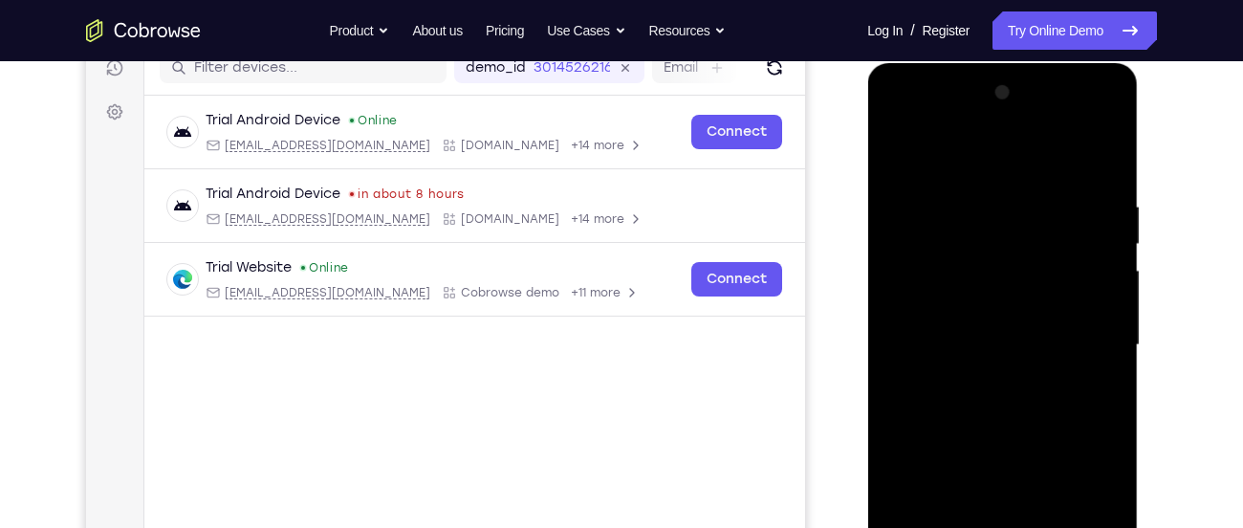
click at [1072, 527] on div at bounding box center [1001, 344] width 241 height 535
drag, startPoint x: 1028, startPoint y: 291, endPoint x: 1064, endPoint y: 500, distance: 212.5
click at [1064, 500] on div at bounding box center [1001, 344] width 241 height 535
drag, startPoint x: 1039, startPoint y: 233, endPoint x: 1076, endPoint y: 528, distance: 296.8
click at [1076, 527] on div at bounding box center [1001, 344] width 241 height 535
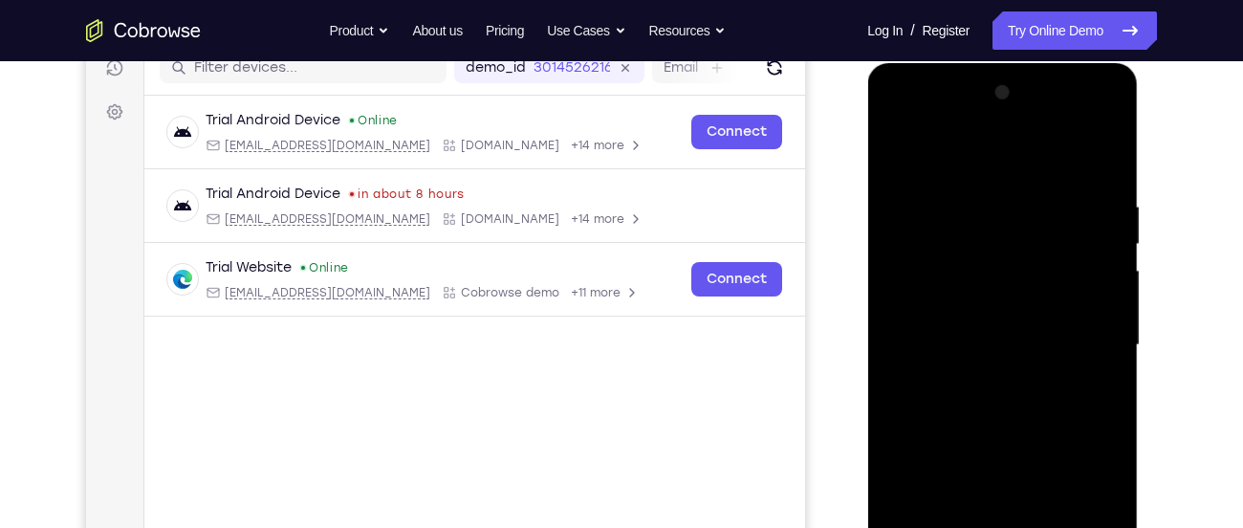
click at [1011, 368] on div at bounding box center [1001, 344] width 241 height 535
click at [1024, 208] on div at bounding box center [1001, 344] width 241 height 535
click at [1004, 410] on div at bounding box center [1001, 344] width 241 height 535
click at [902, 160] on div at bounding box center [1001, 344] width 241 height 535
drag, startPoint x: 1015, startPoint y: 259, endPoint x: 1134, endPoint y: 573, distance: 335.2
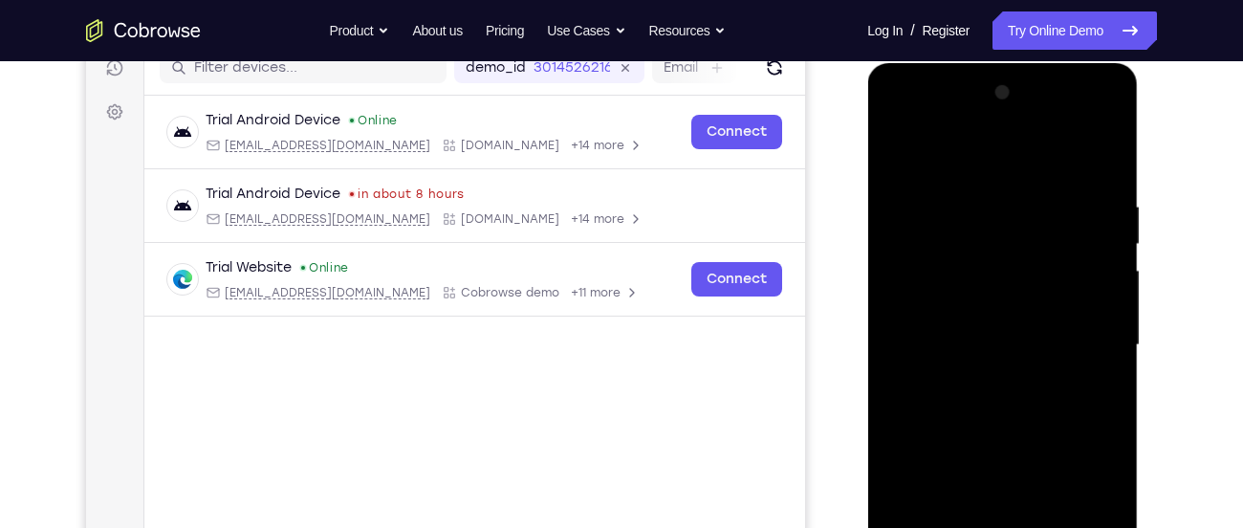
click at [1134, 527] on div at bounding box center [1002, 348] width 271 height 570
click at [901, 157] on div at bounding box center [1001, 344] width 241 height 535
click at [987, 241] on div at bounding box center [1001, 344] width 241 height 535
click at [899, 150] on div at bounding box center [1001, 344] width 241 height 535
click at [1119, 199] on div at bounding box center [1001, 344] width 241 height 535
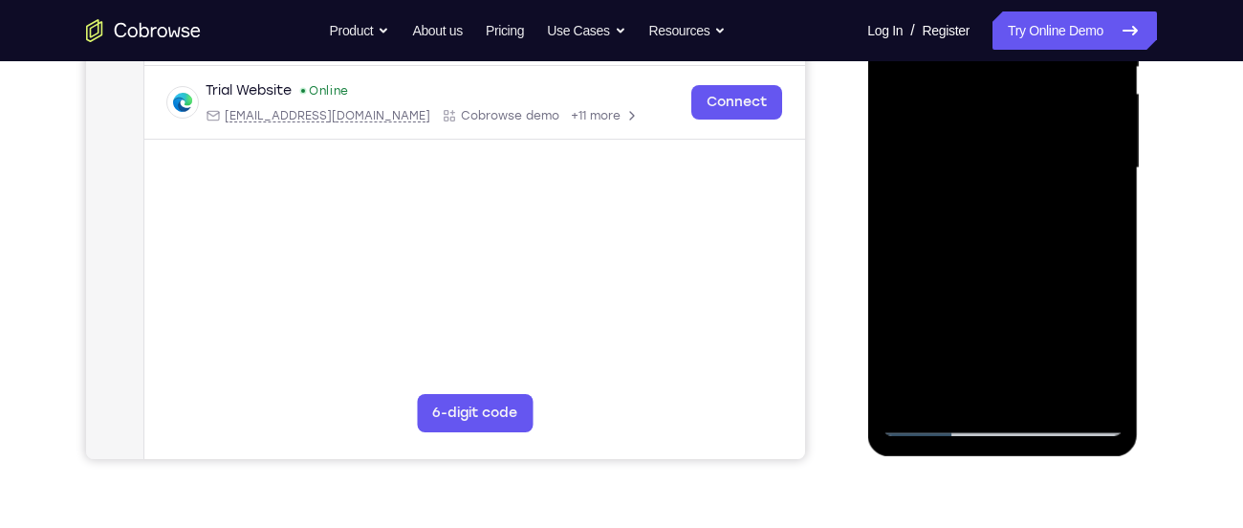
scroll to position [431, 0]
click at [934, 424] on div at bounding box center [1001, 167] width 241 height 535
click at [932, 424] on div at bounding box center [1001, 167] width 241 height 535
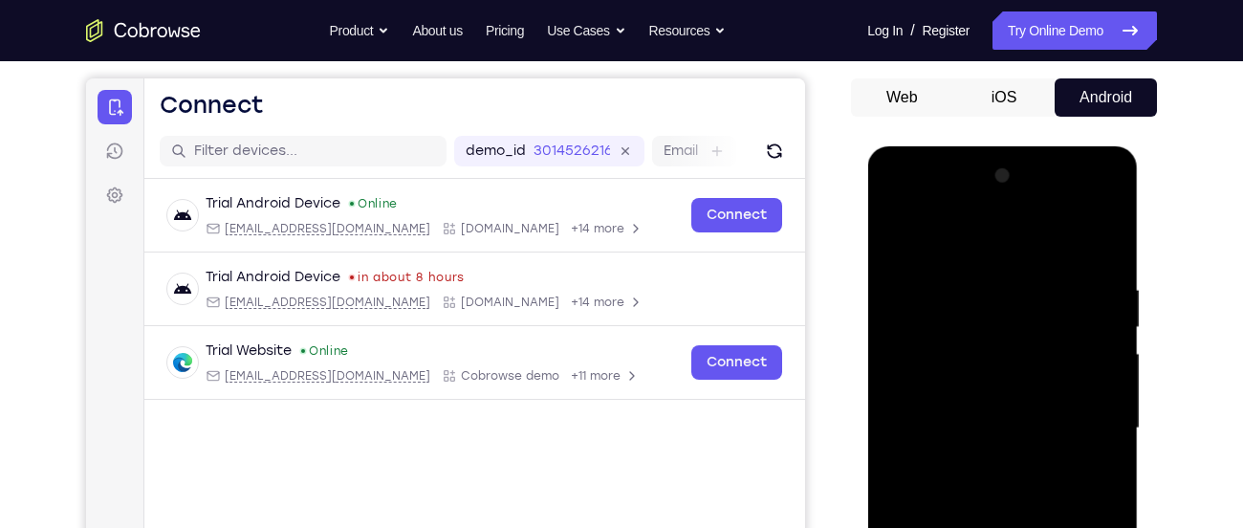
scroll to position [169, 0]
click at [967, 206] on div at bounding box center [1001, 429] width 241 height 535
click at [964, 246] on div at bounding box center [1001, 429] width 241 height 535
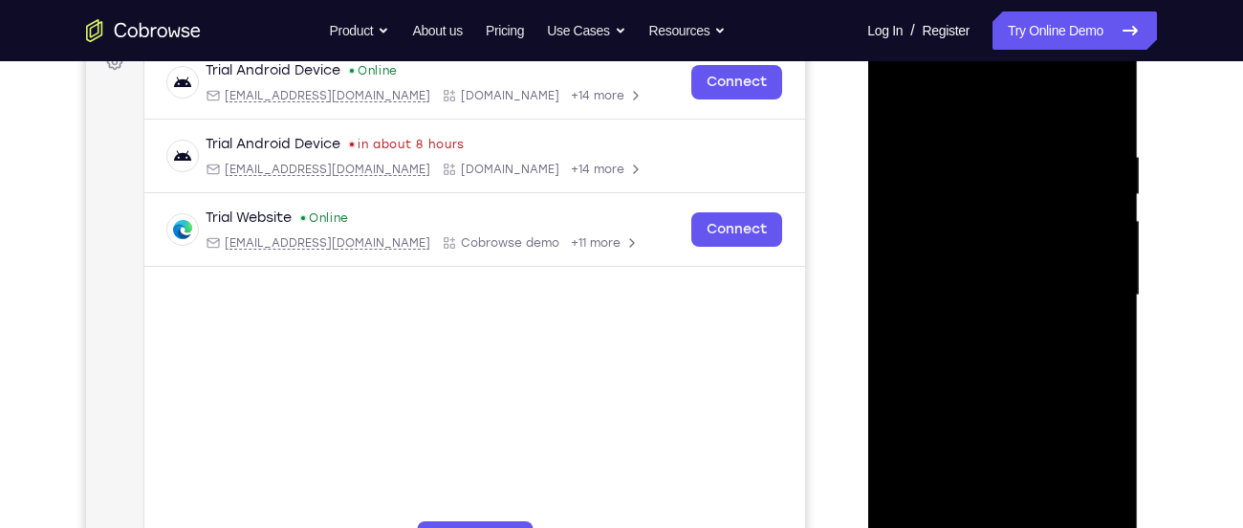
scroll to position [342, 0]
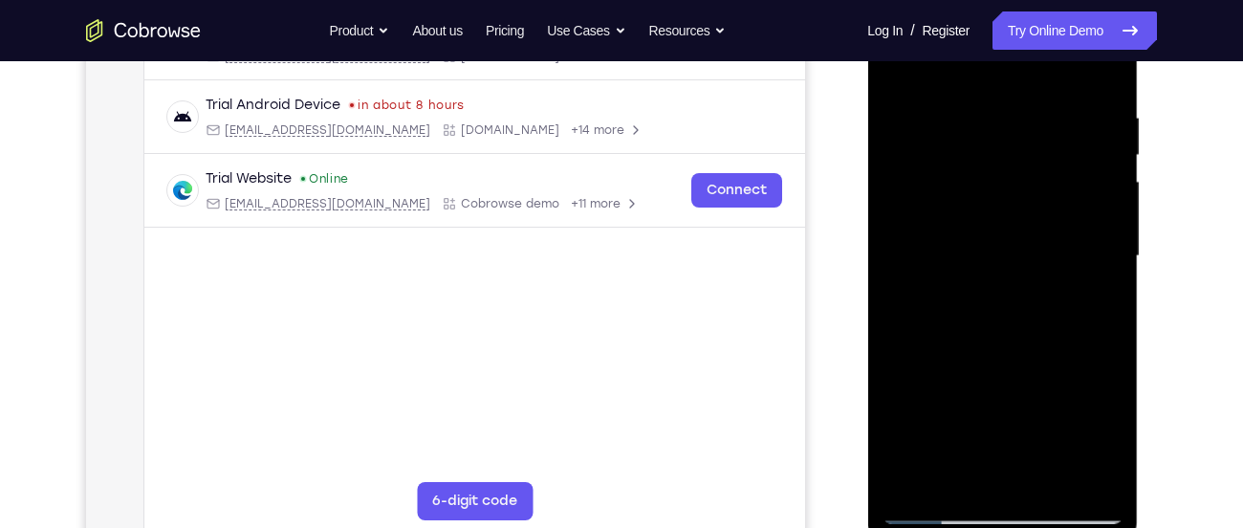
click at [954, 489] on div at bounding box center [1001, 256] width 241 height 535
click at [956, 481] on div at bounding box center [1001, 256] width 241 height 535
click at [962, 479] on div at bounding box center [1001, 256] width 241 height 535
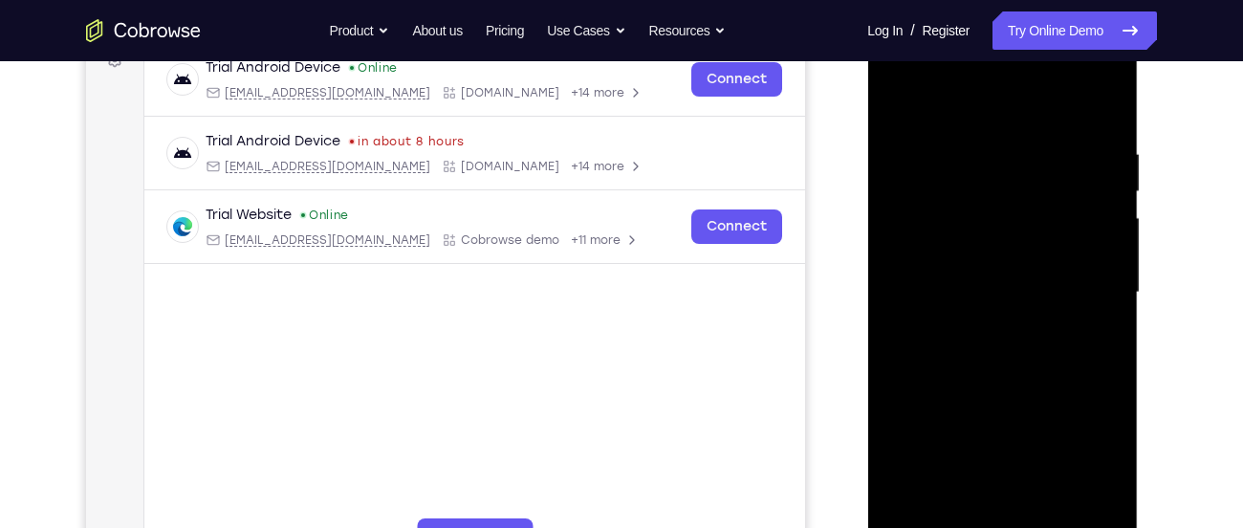
scroll to position [303, 0]
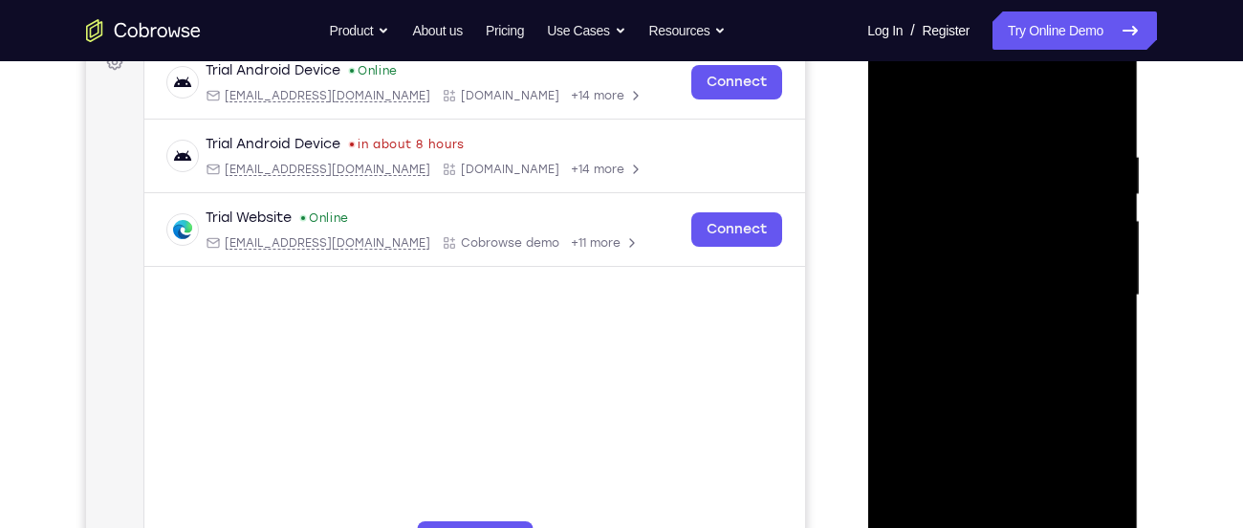
click at [960, 518] on div at bounding box center [1001, 295] width 241 height 535
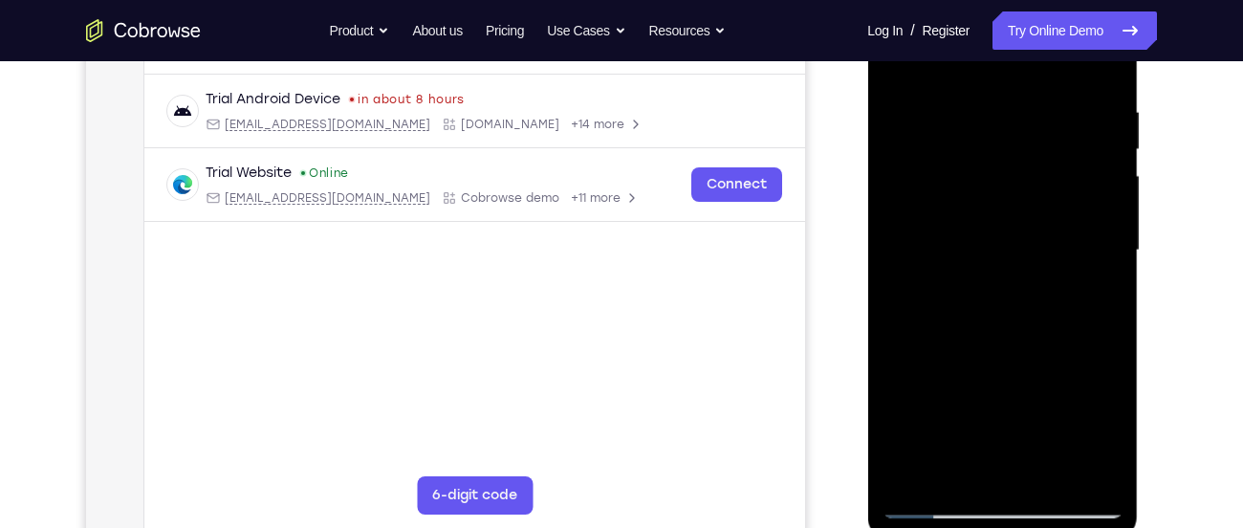
scroll to position [349, 0]
click at [956, 478] on div at bounding box center [1001, 249] width 241 height 535
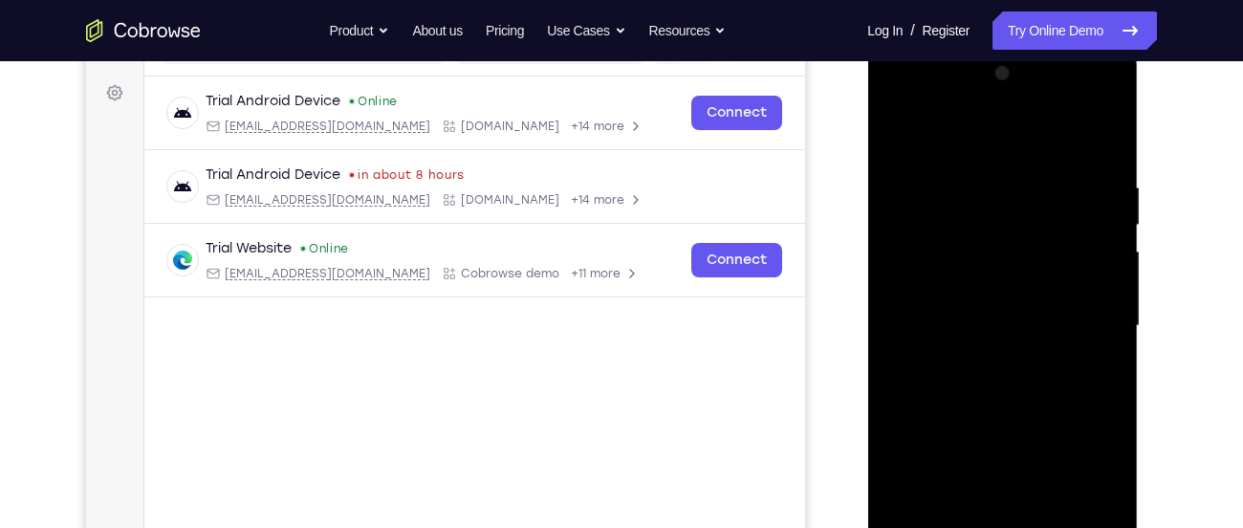
scroll to position [272, 0]
click at [987, 114] on div at bounding box center [1001, 326] width 241 height 535
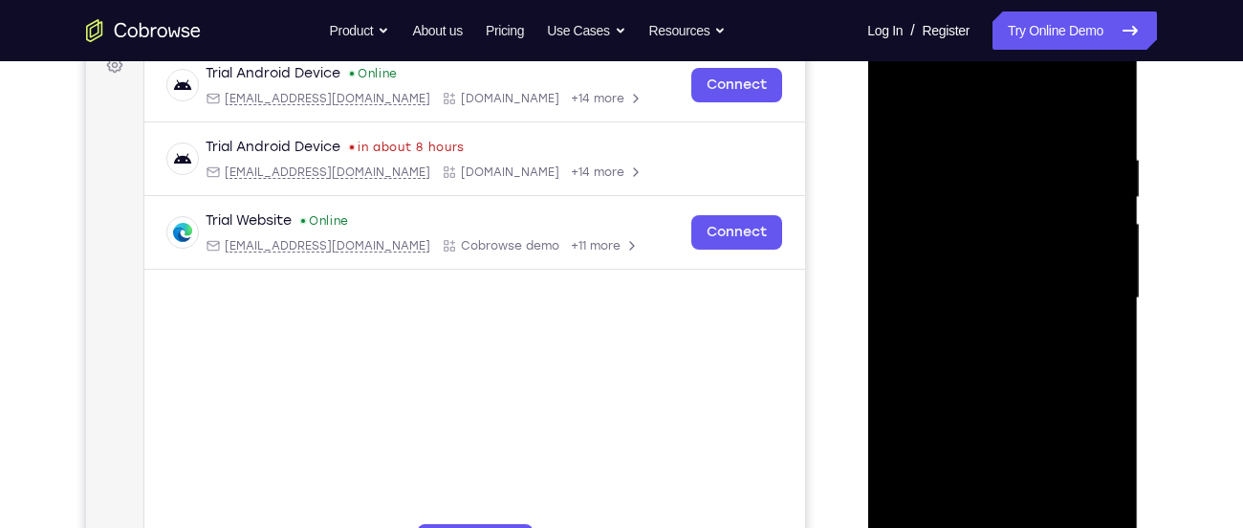
scroll to position [303, 0]
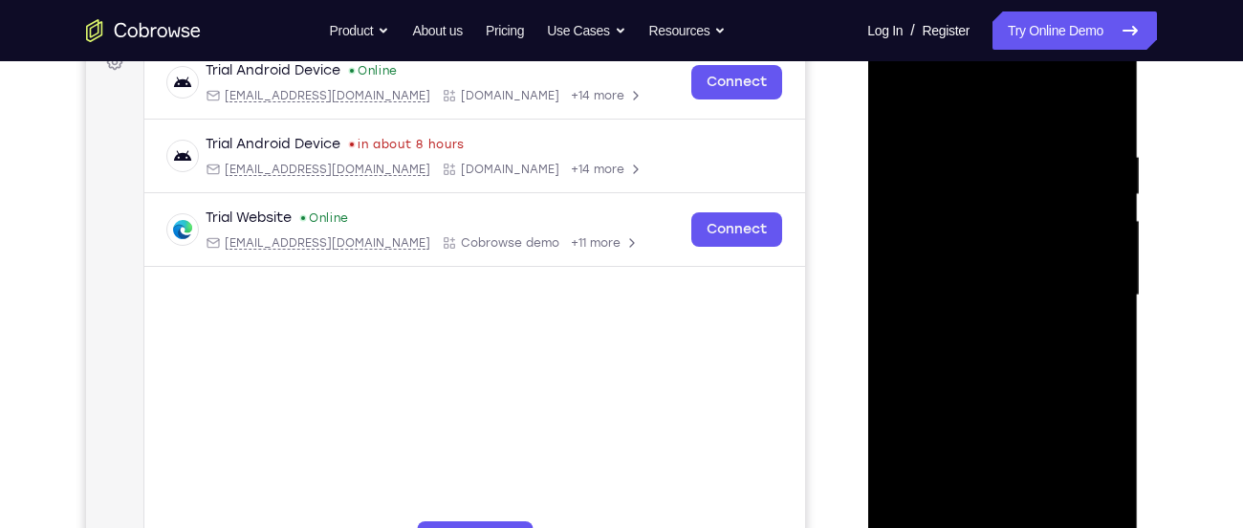
click at [965, 101] on div at bounding box center [1001, 295] width 241 height 535
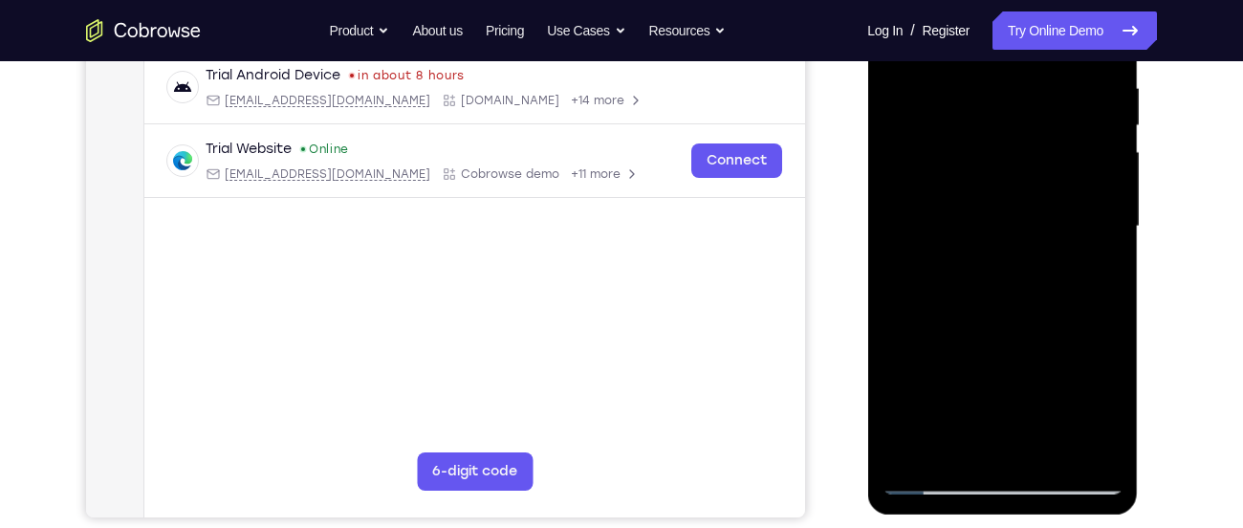
scroll to position [288, 0]
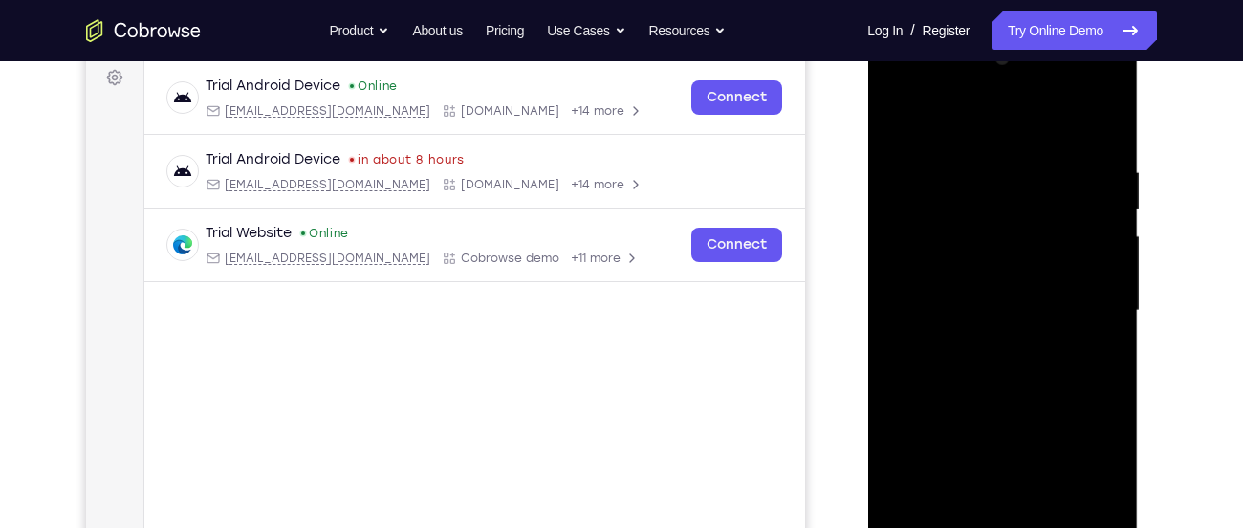
click at [958, 96] on div at bounding box center [1001, 310] width 241 height 535
click at [957, 133] on div at bounding box center [1001, 310] width 241 height 535
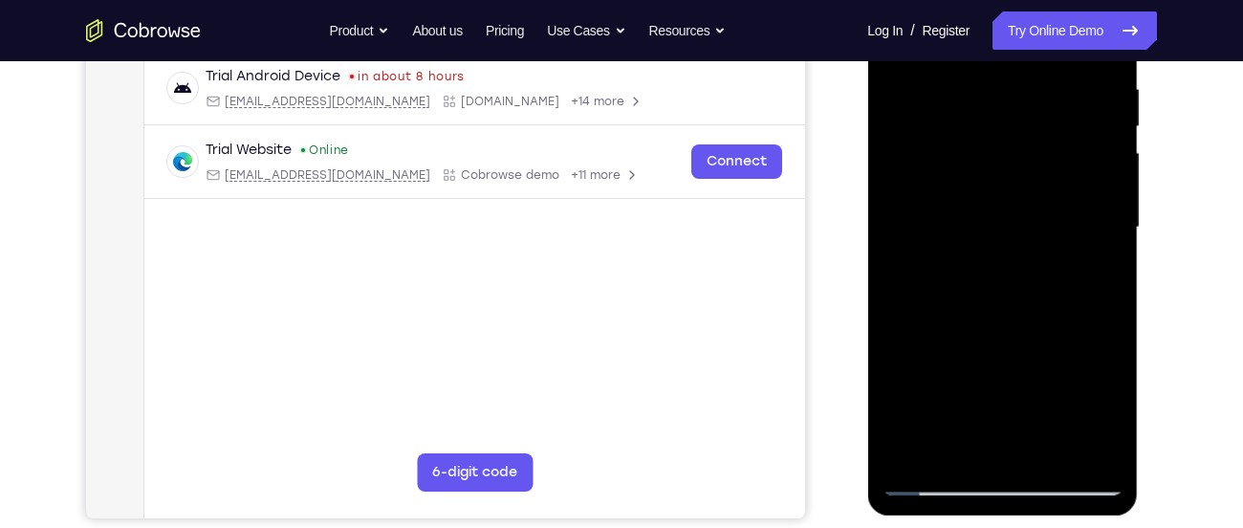
scroll to position [372, 0]
click at [936, 479] on div at bounding box center [1001, 226] width 241 height 535
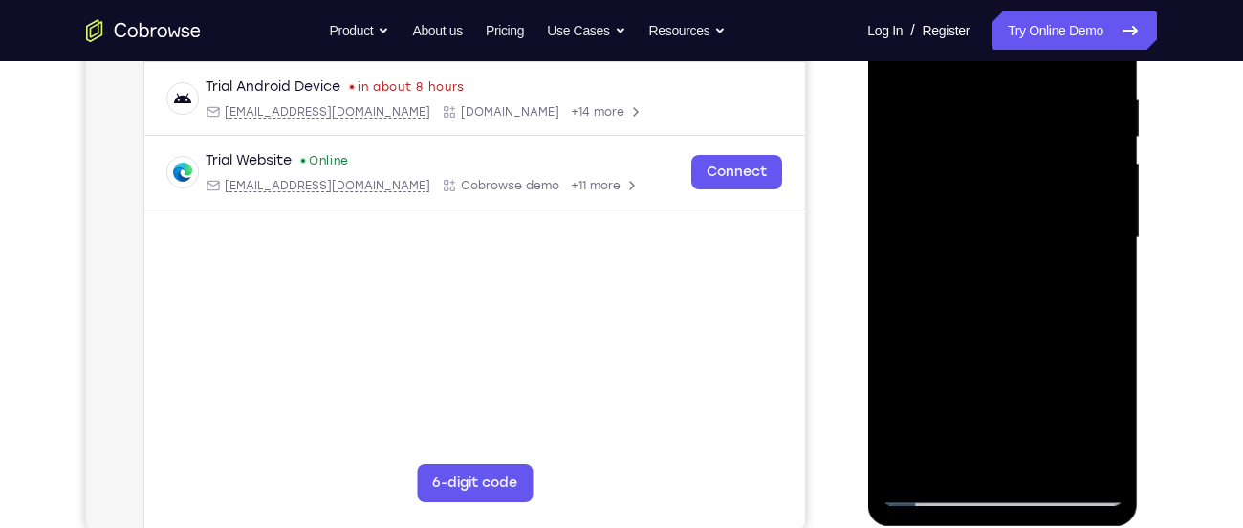
scroll to position [362, 0]
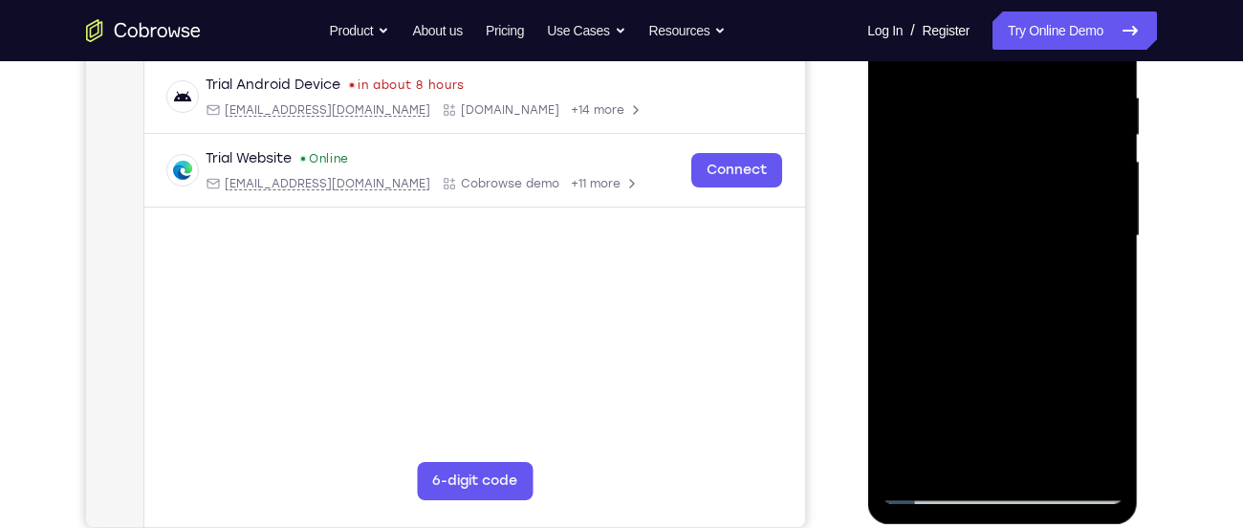
click at [938, 495] on div at bounding box center [1001, 235] width 241 height 535
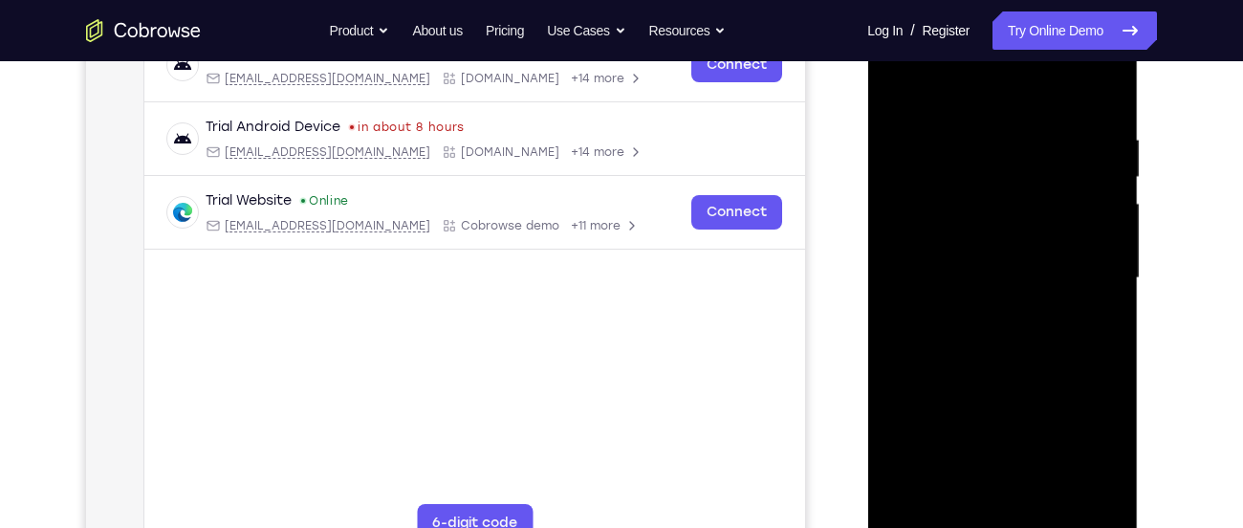
scroll to position [323, 0]
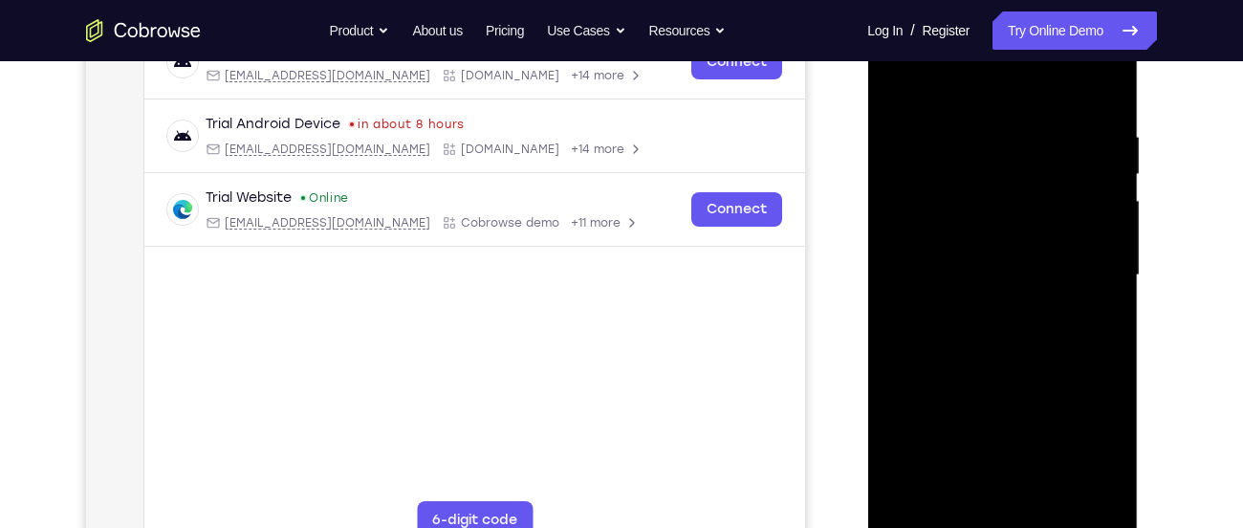
click at [956, 501] on div at bounding box center [1001, 275] width 241 height 535
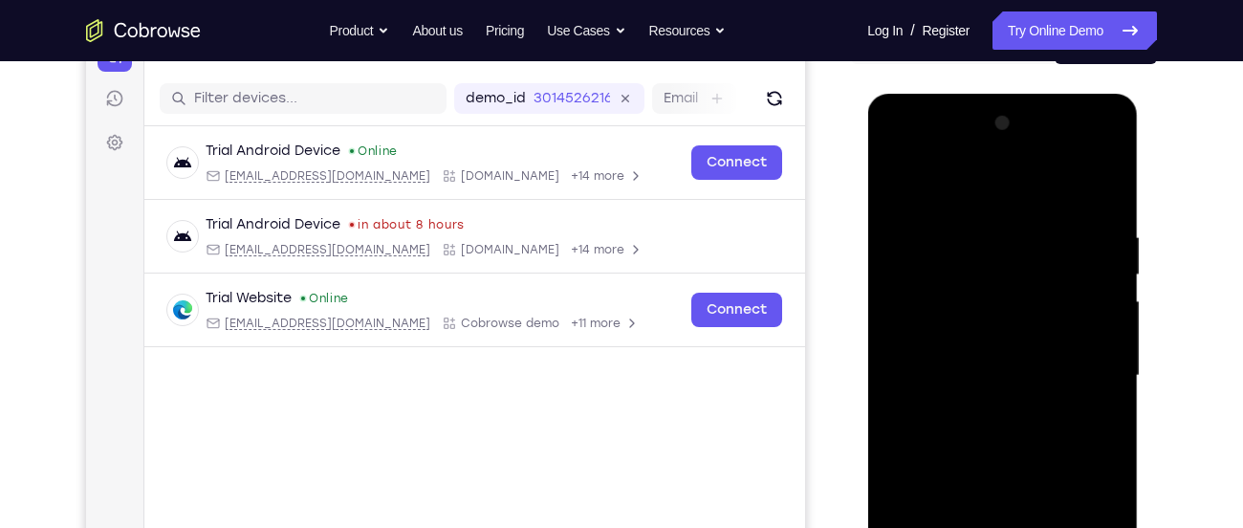
scroll to position [219, 0]
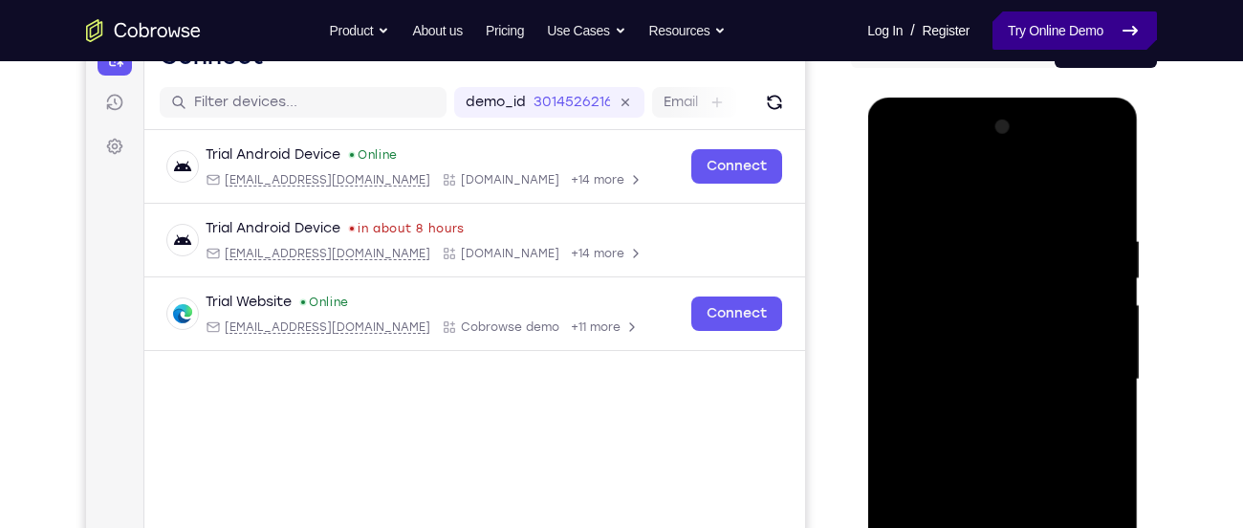
click at [1094, 26] on link "Try Online Demo" at bounding box center [1074, 30] width 164 height 38
